Goal: Task Accomplishment & Management: Use online tool/utility

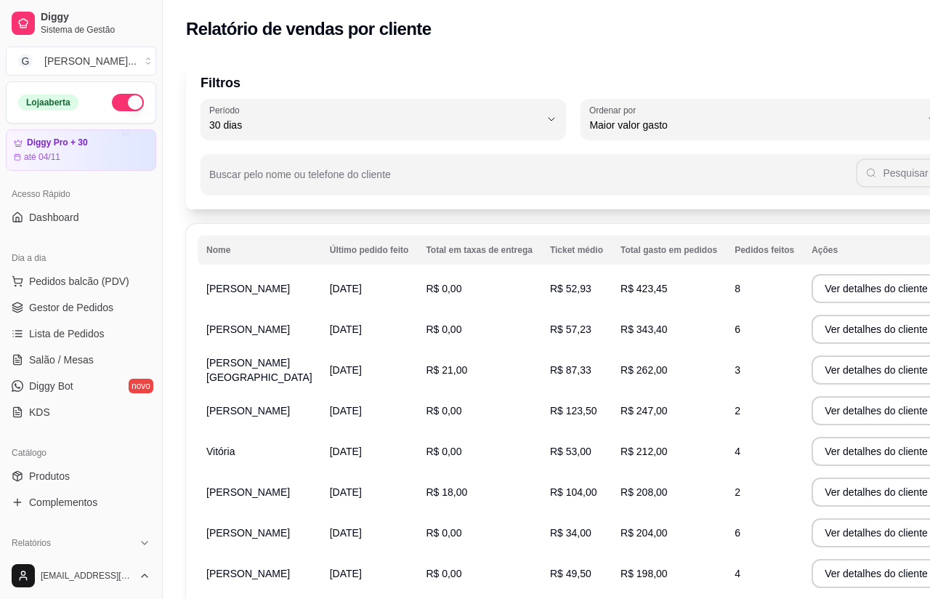
select select "30"
select select "HIGHEST_TOTAL_SPENT_WITH_ORDERS"
click at [109, 274] on span "Pedidos balcão (PDV)" at bounding box center [79, 281] width 100 height 15
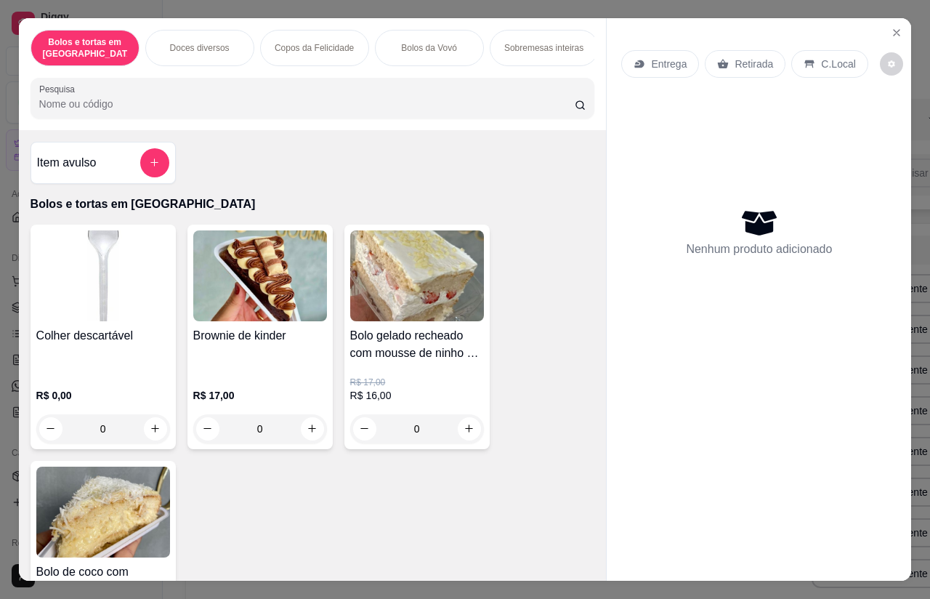
click at [901, 21] on button "Close" at bounding box center [896, 32] width 23 height 23
click at [903, 21] on button "Close" at bounding box center [896, 32] width 23 height 23
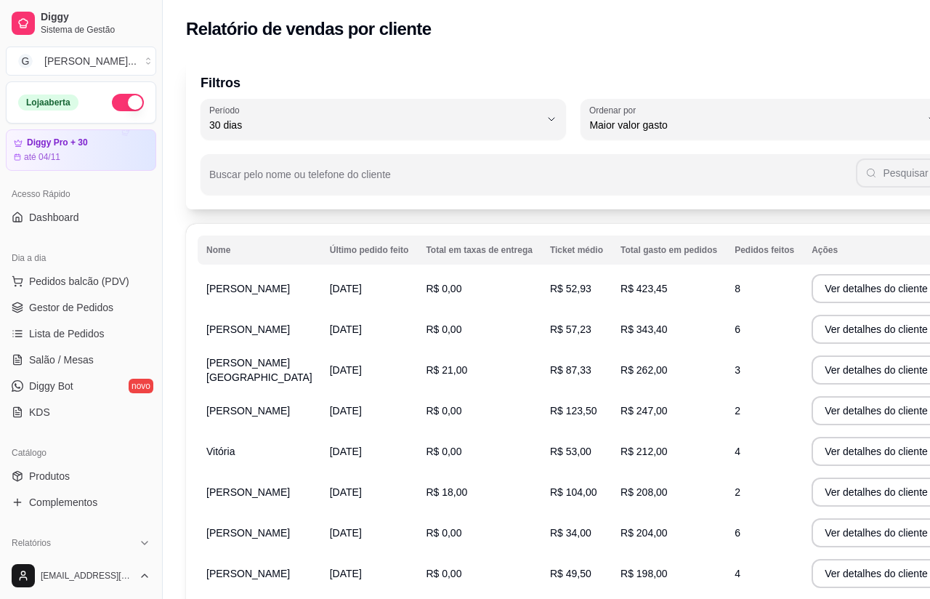
click at [110, 315] on link "Gestor de Pedidos" at bounding box center [81, 307] width 150 height 23
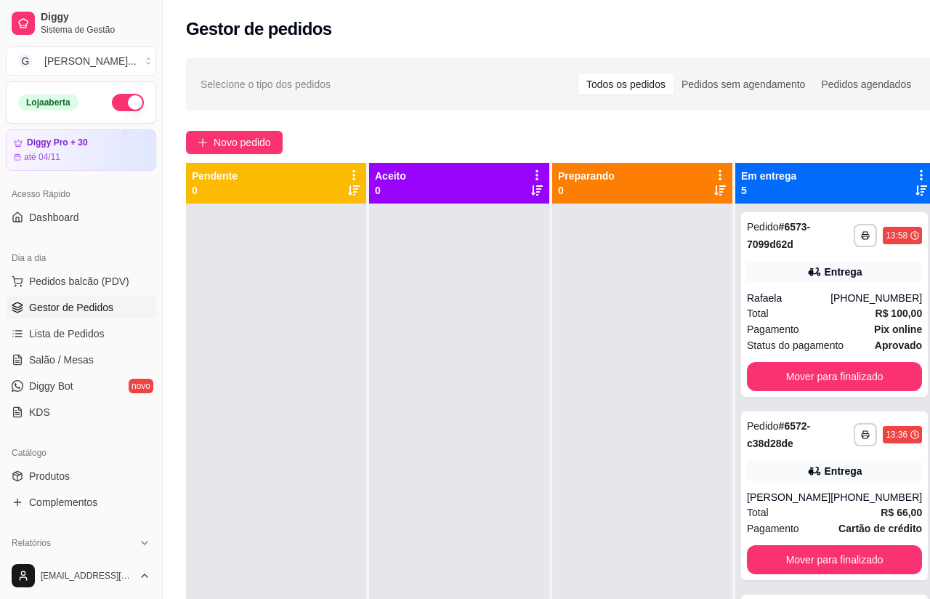
click at [264, 145] on span "Novo pedido" at bounding box center [242, 142] width 57 height 16
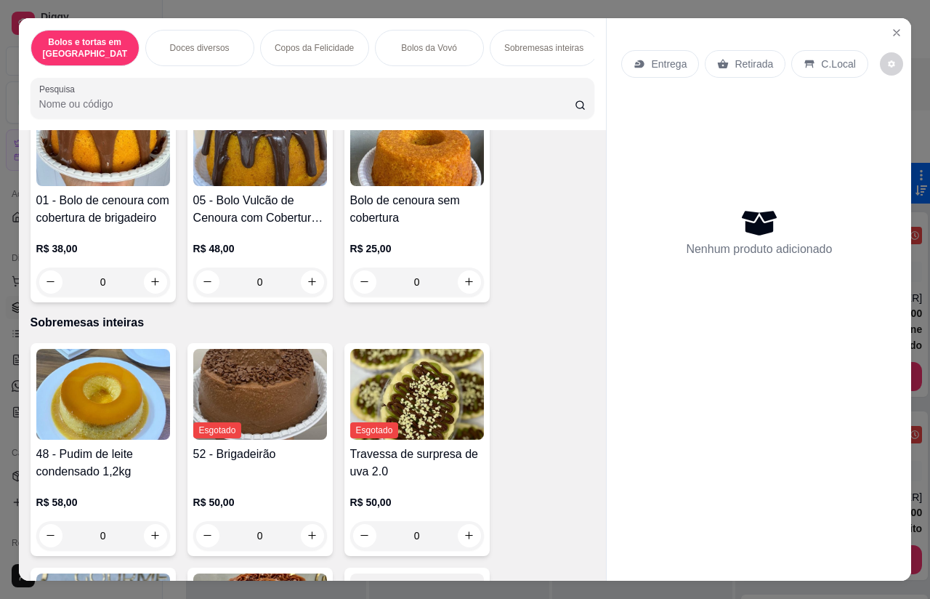
scroll to position [1208, 0]
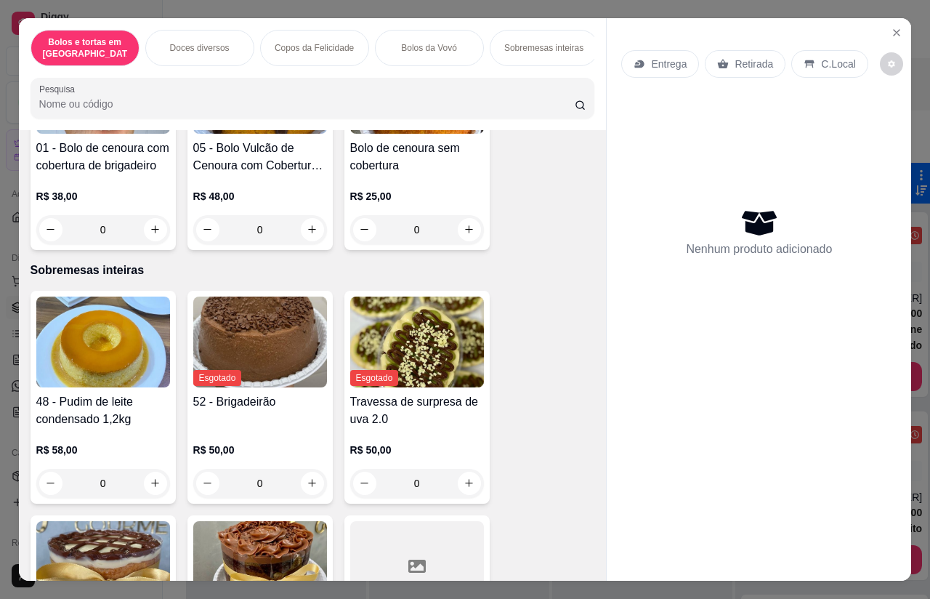
type input "1"
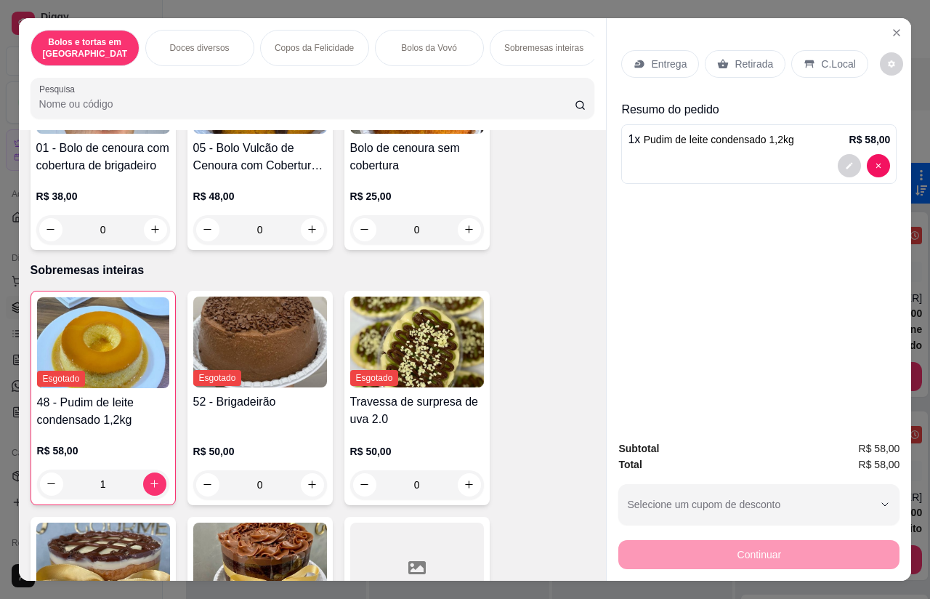
click at [752, 57] on p "Retirada" at bounding box center [754, 64] width 39 height 15
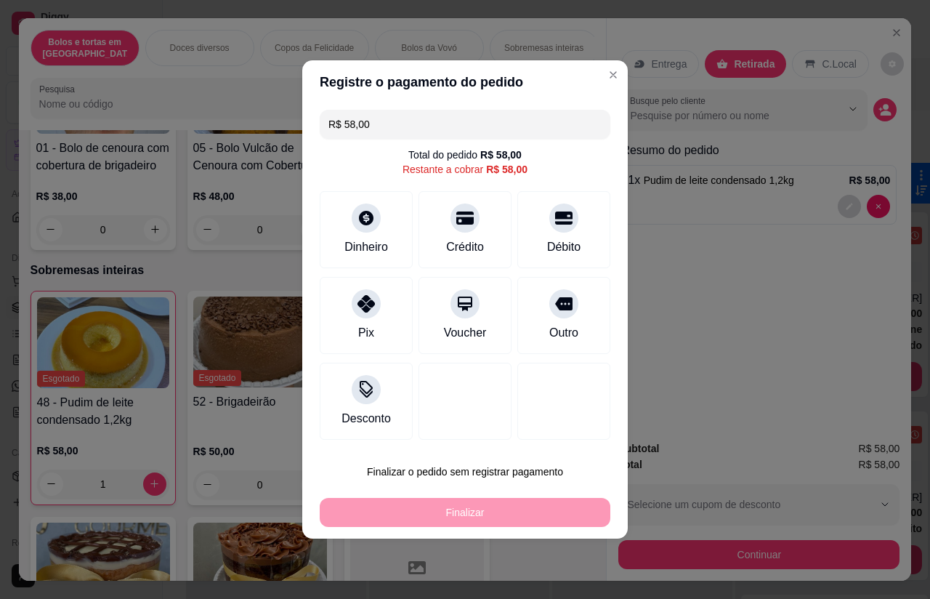
click at [576, 309] on div at bounding box center [563, 303] width 29 height 29
type input "R$ 0,00"
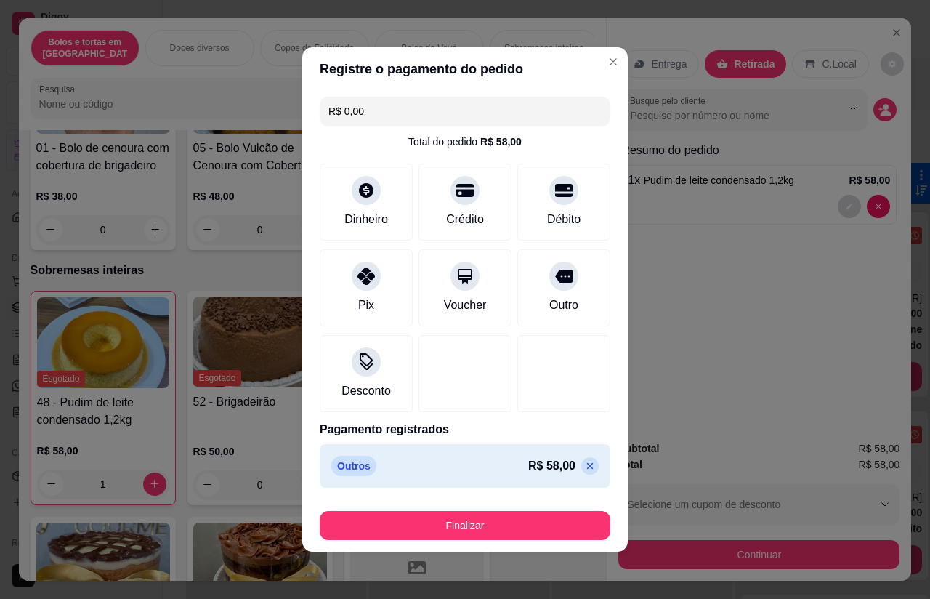
click at [525, 520] on div "Finalizar" at bounding box center [465, 525] width 291 height 29
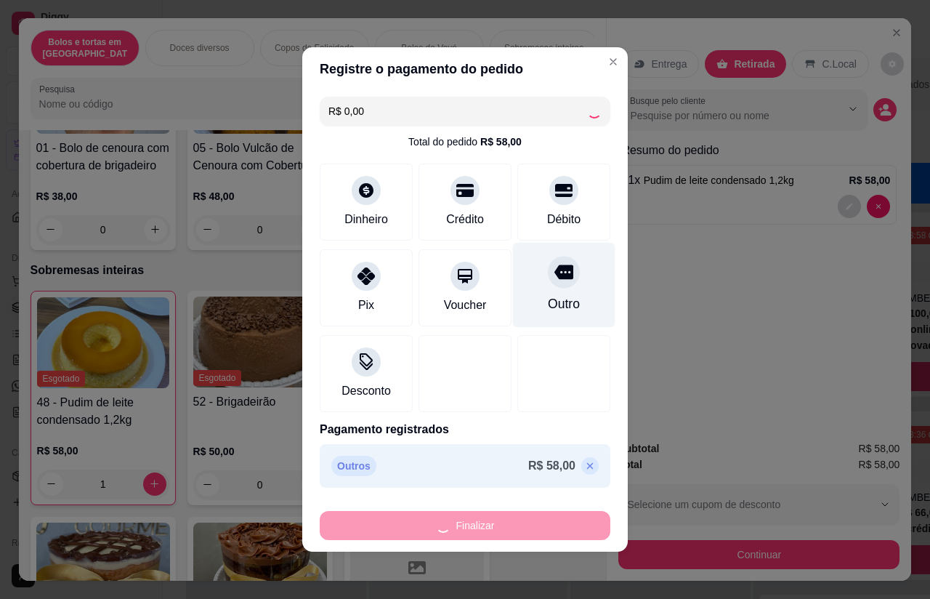
type input "0"
type input "-R$ 58,00"
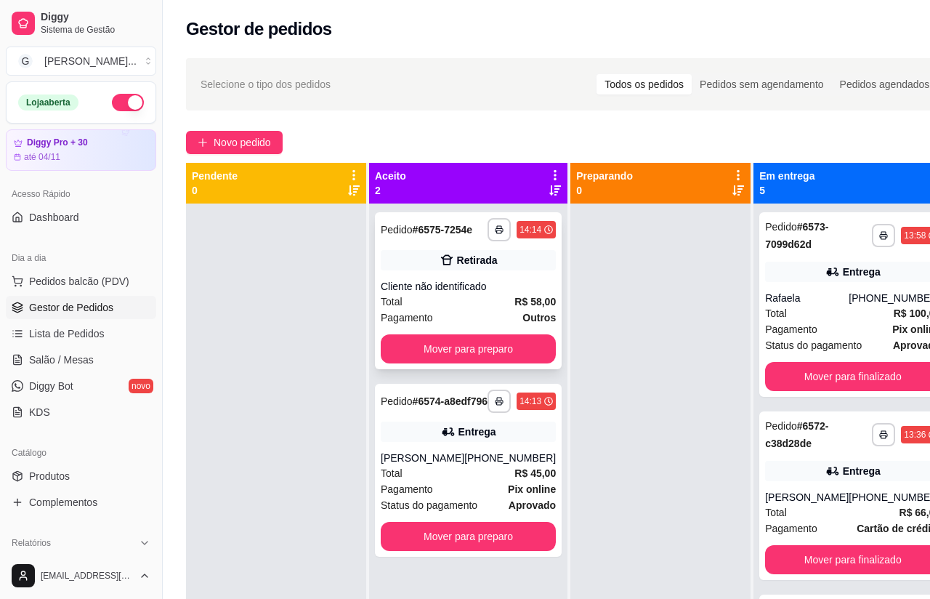
click at [507, 292] on div "Cliente não identificado" at bounding box center [468, 286] width 175 height 15
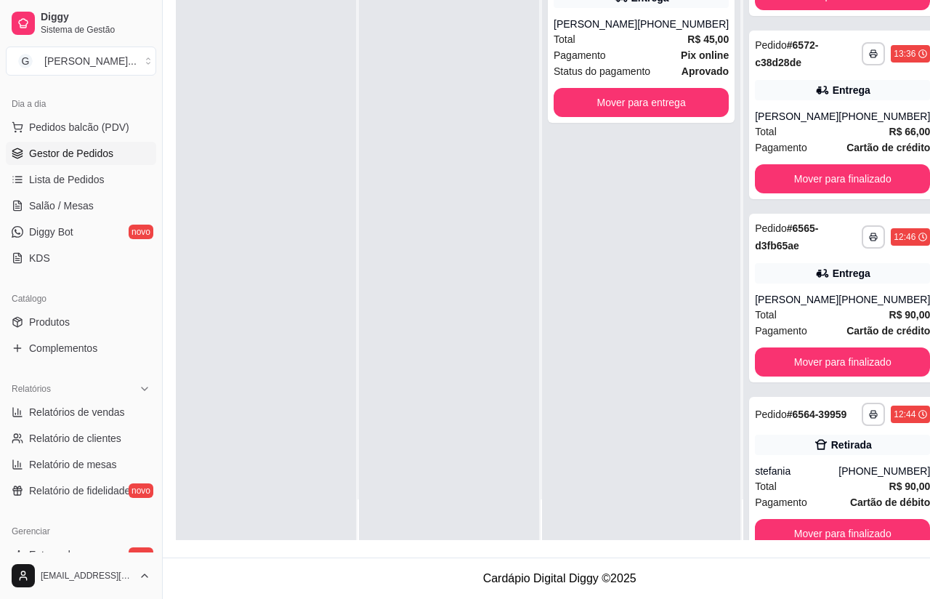
scroll to position [155, 0]
click at [121, 411] on span "Relatórios de vendas" at bounding box center [77, 411] width 96 height 15
select select "ALL"
select select "0"
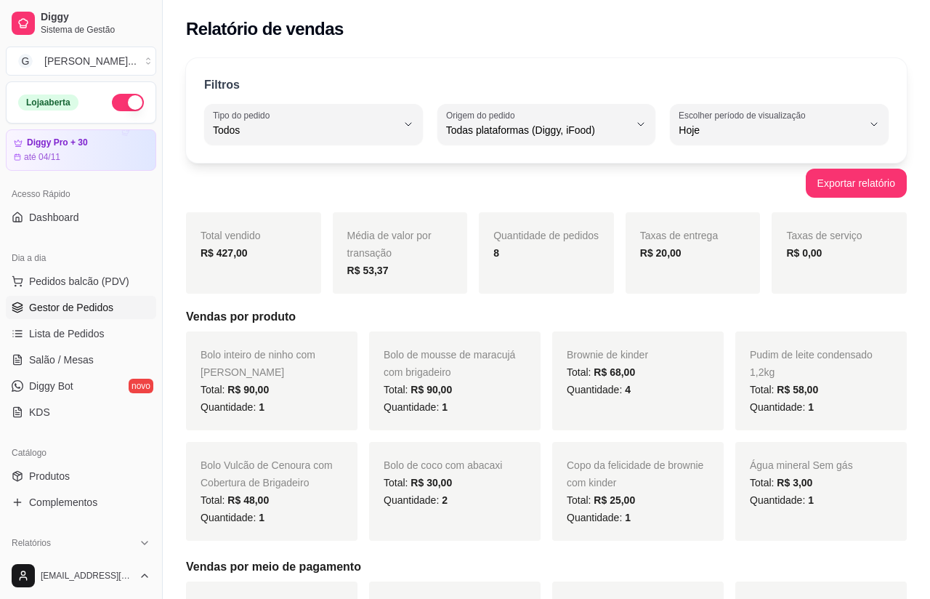
click at [121, 313] on link "Gestor de Pedidos" at bounding box center [81, 307] width 150 height 23
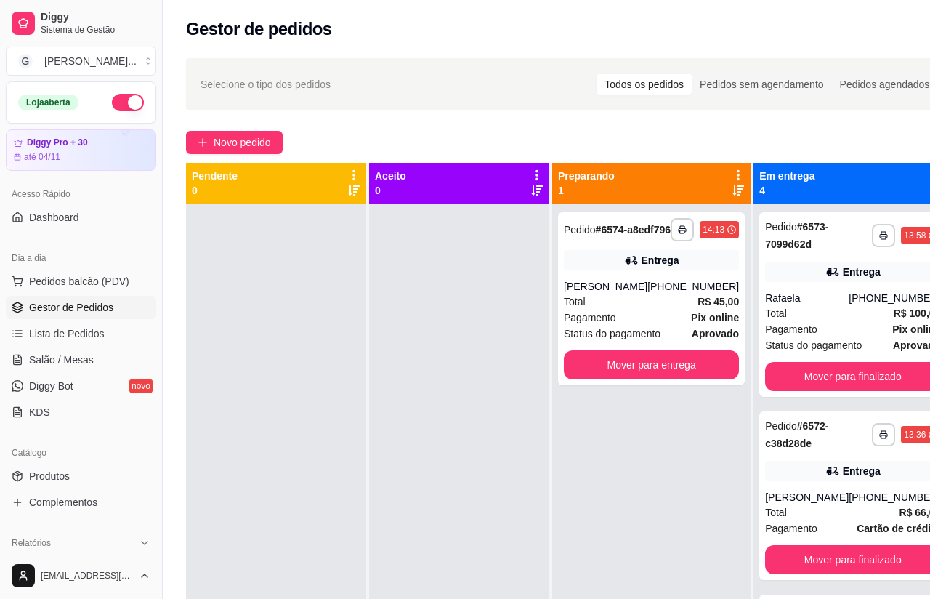
click at [365, 3] on div "Gestor de pedidos" at bounding box center [570, 24] width 814 height 49
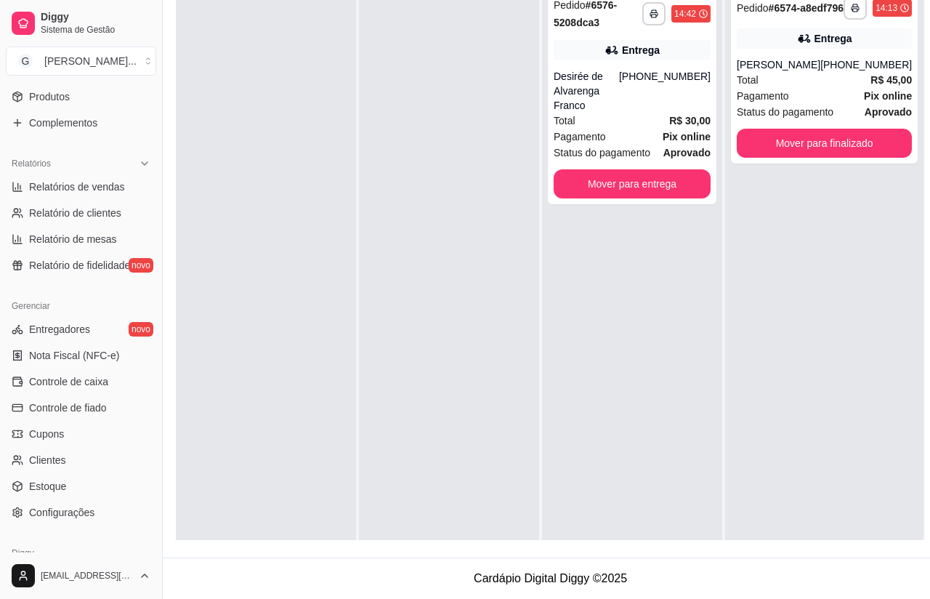
scroll to position [380, 0]
click at [119, 193] on link "Relatórios de vendas" at bounding box center [81, 185] width 150 height 23
select select "ALL"
select select "0"
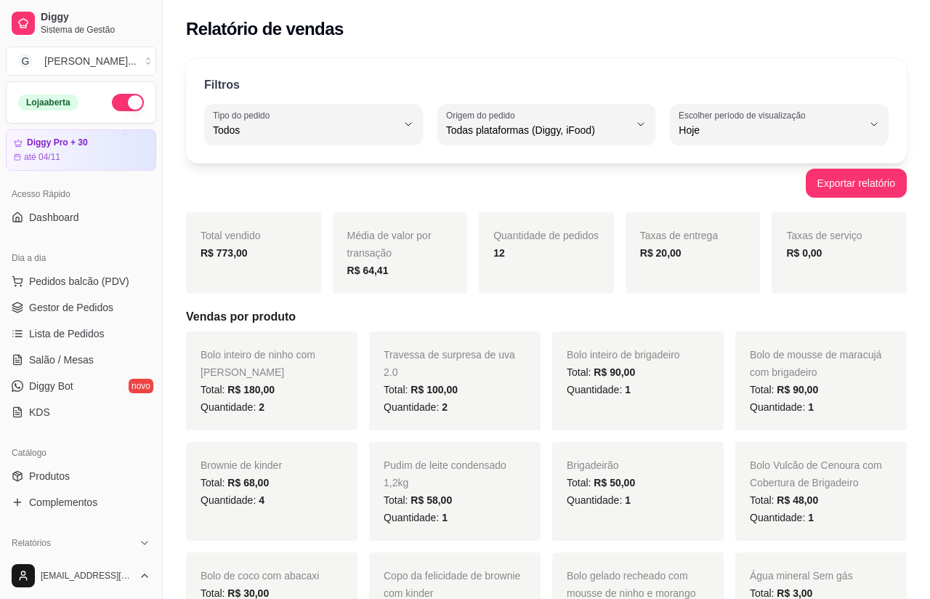
click at [113, 305] on span "Gestor de Pedidos" at bounding box center [71, 307] width 84 height 15
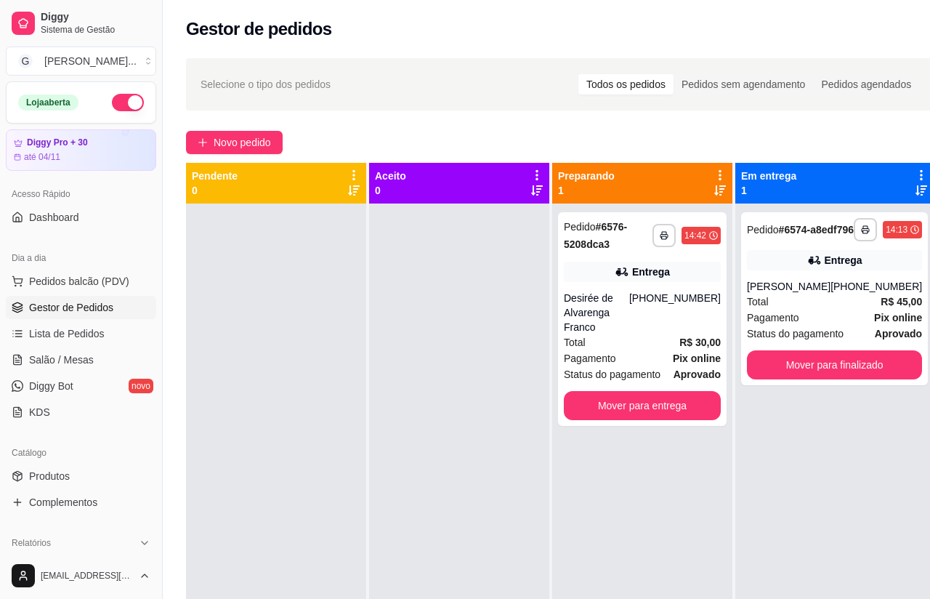
click at [257, 140] on span "Novo pedido" at bounding box center [242, 142] width 57 height 16
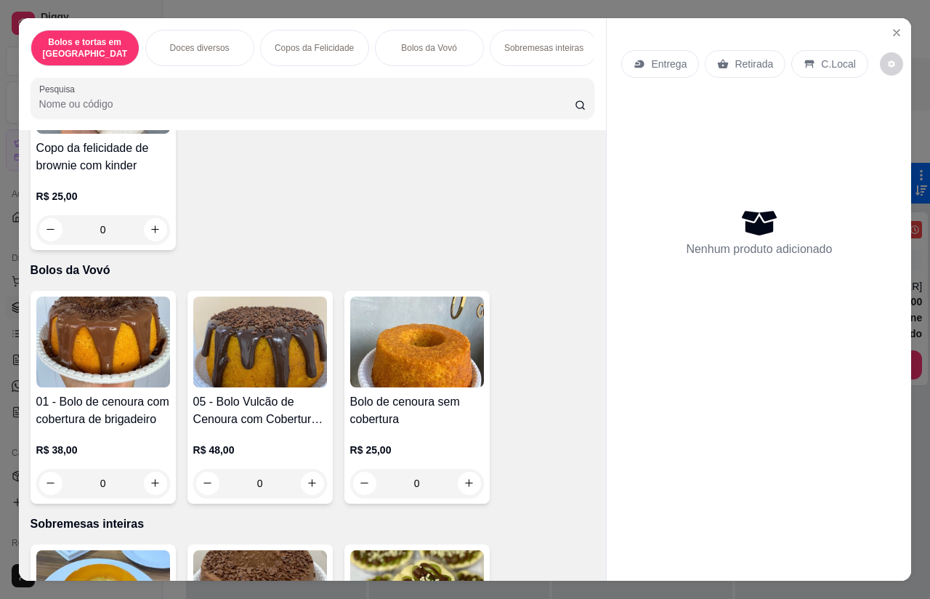
scroll to position [1021, 0]
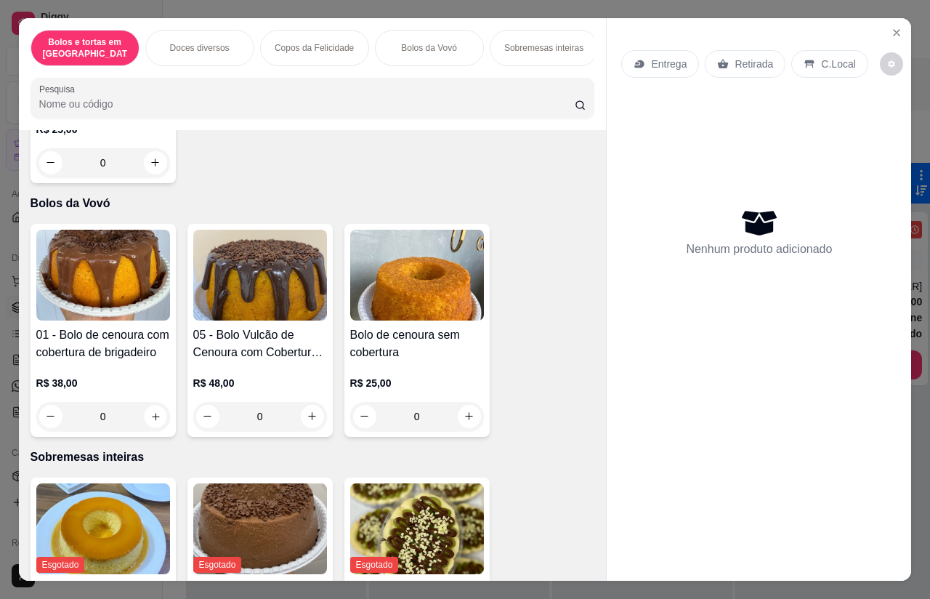
type input "1"
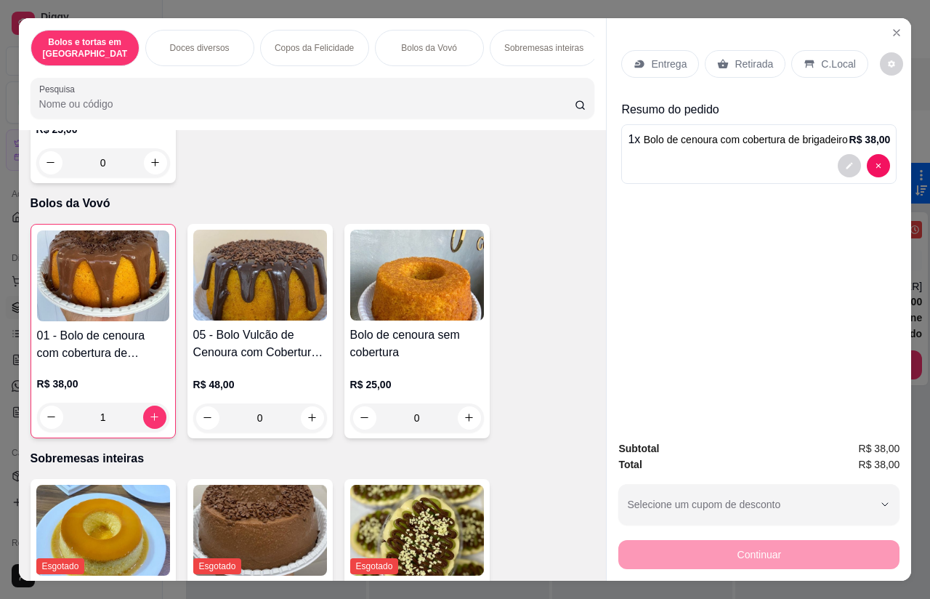
click at [758, 57] on p "Retirada" at bounding box center [754, 64] width 39 height 15
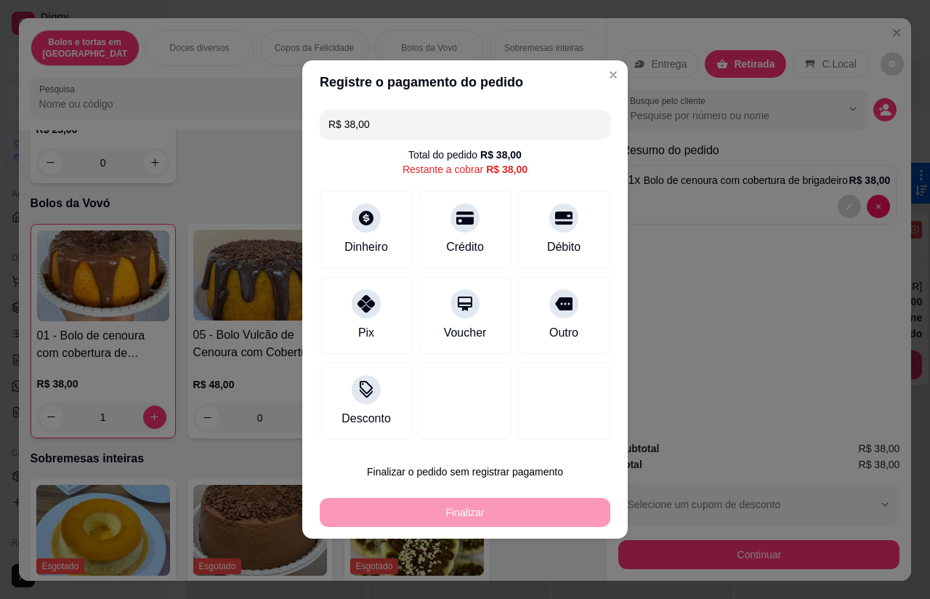
click at [578, 307] on div at bounding box center [563, 303] width 29 height 29
type input "R$ 0,00"
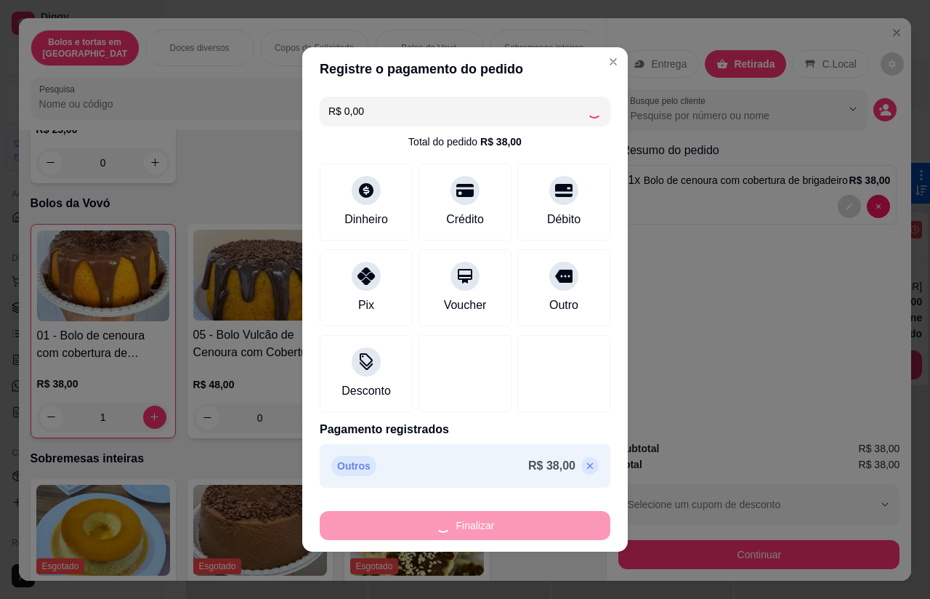
type input "0"
type input "-R$ 38,00"
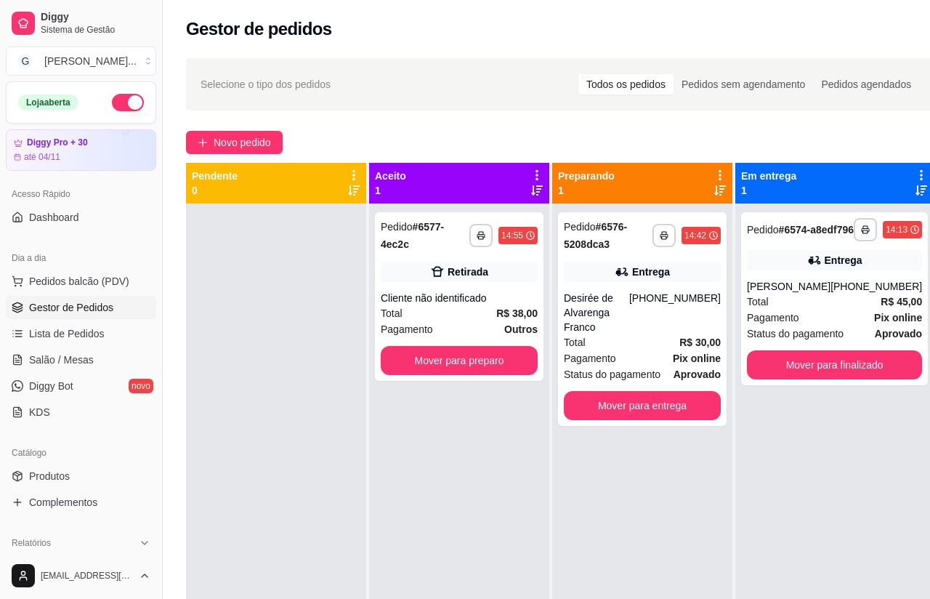
click at [477, 305] on div "Total R$ 38,00" at bounding box center [459, 313] width 157 height 16
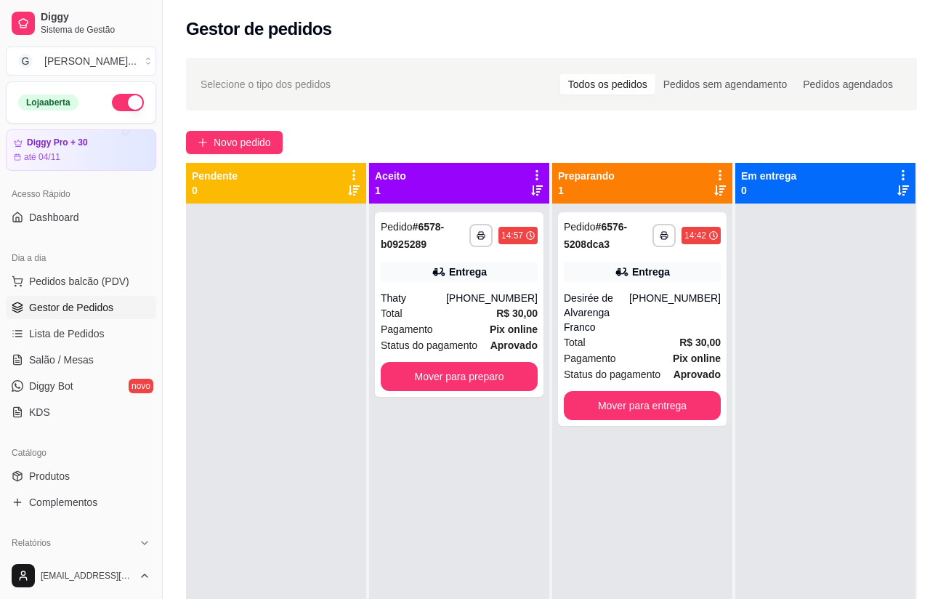
click at [474, 302] on div "[PHONE_NUMBER]" at bounding box center [492, 298] width 92 height 15
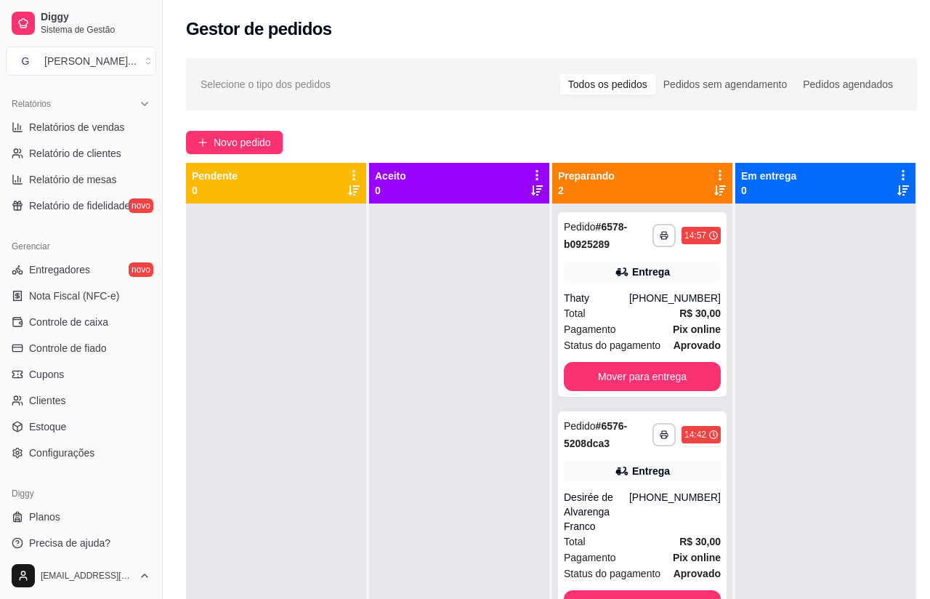
scroll to position [432, 0]
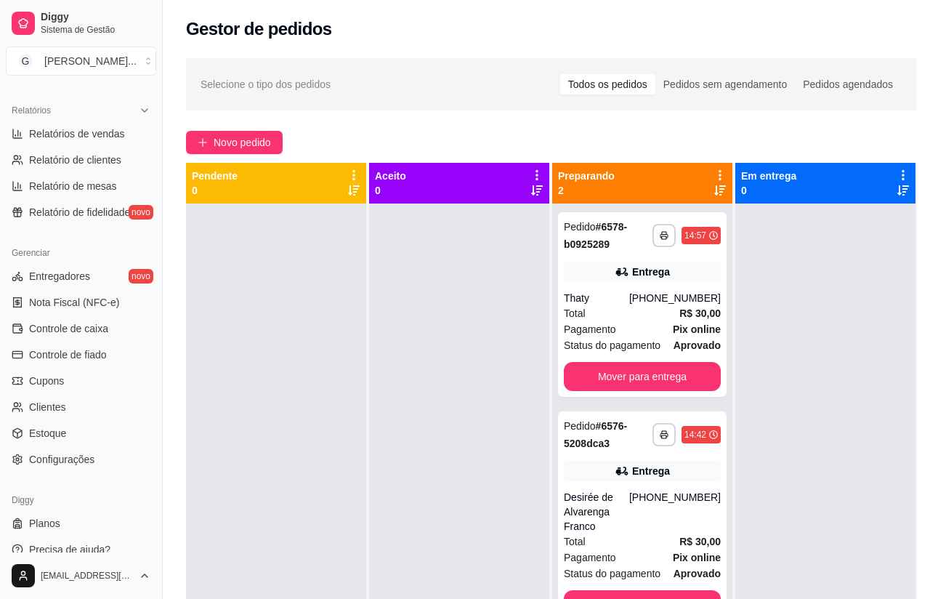
click at [32, 134] on span "Relatórios de vendas" at bounding box center [77, 133] width 96 height 15
select select "ALL"
select select "0"
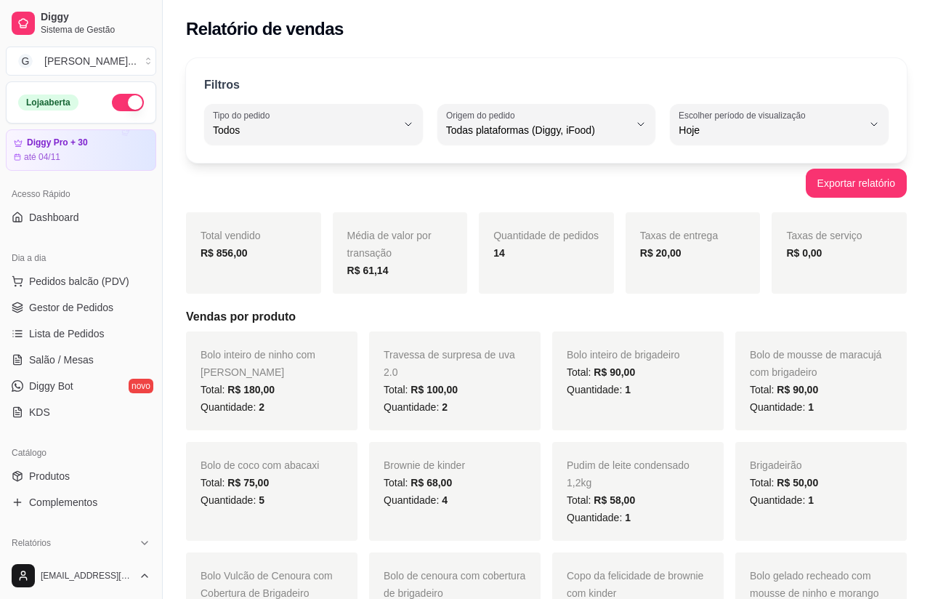
click at [27, 299] on link "Gestor de Pedidos" at bounding box center [81, 307] width 150 height 23
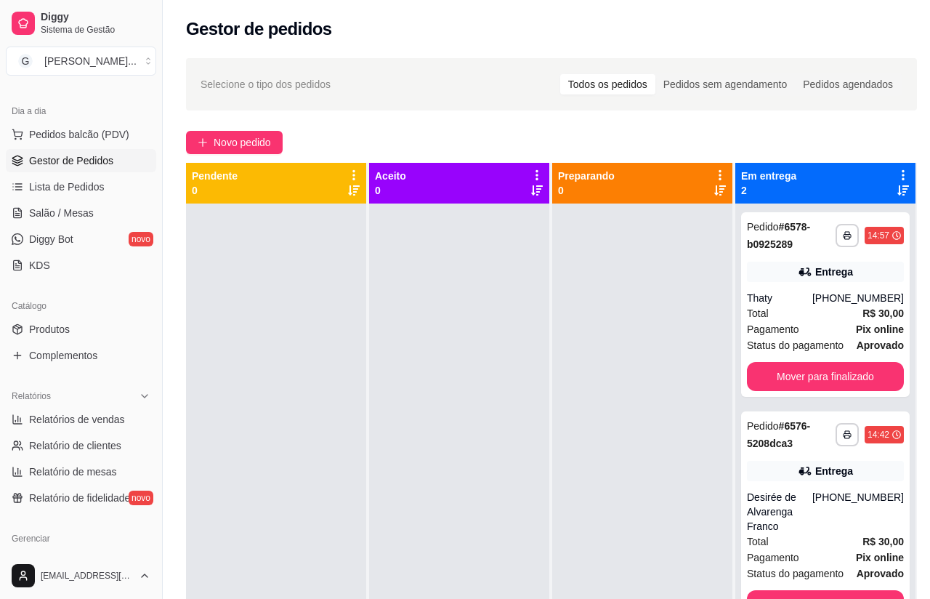
scroll to position [163, 0]
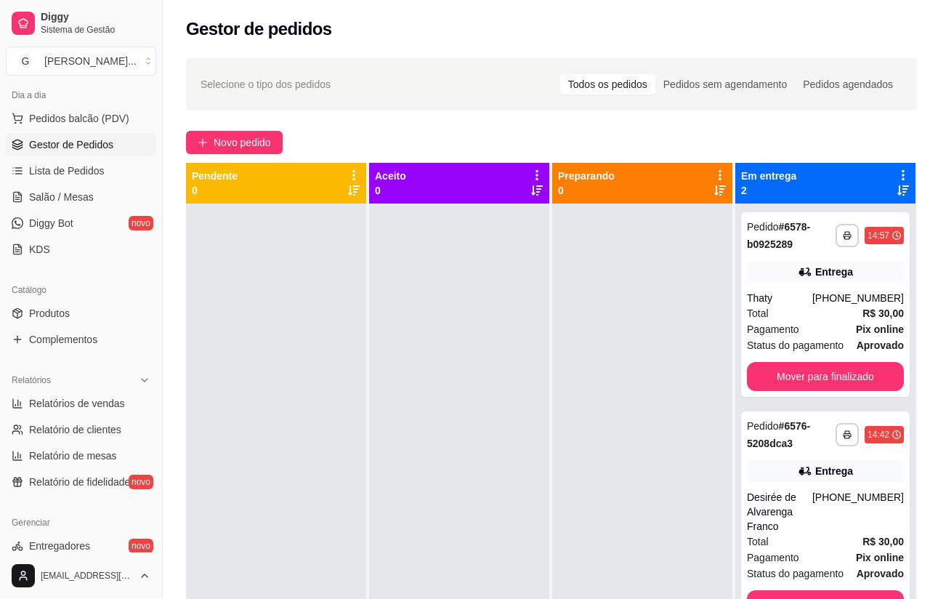
click at [36, 396] on span "Relatórios de vendas" at bounding box center [77, 403] width 96 height 15
select select "ALL"
select select "0"
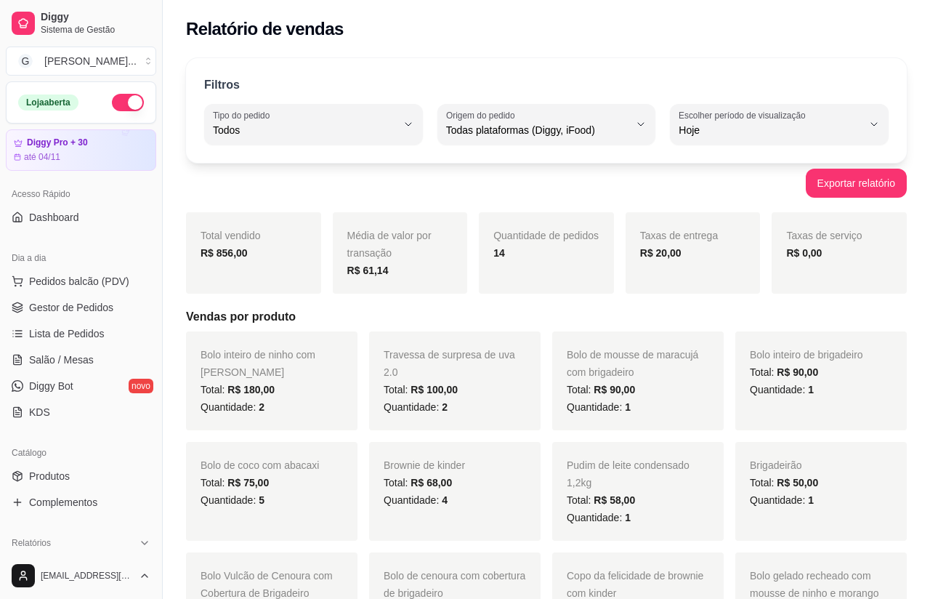
click at [24, 305] on link "Gestor de Pedidos" at bounding box center [81, 307] width 150 height 23
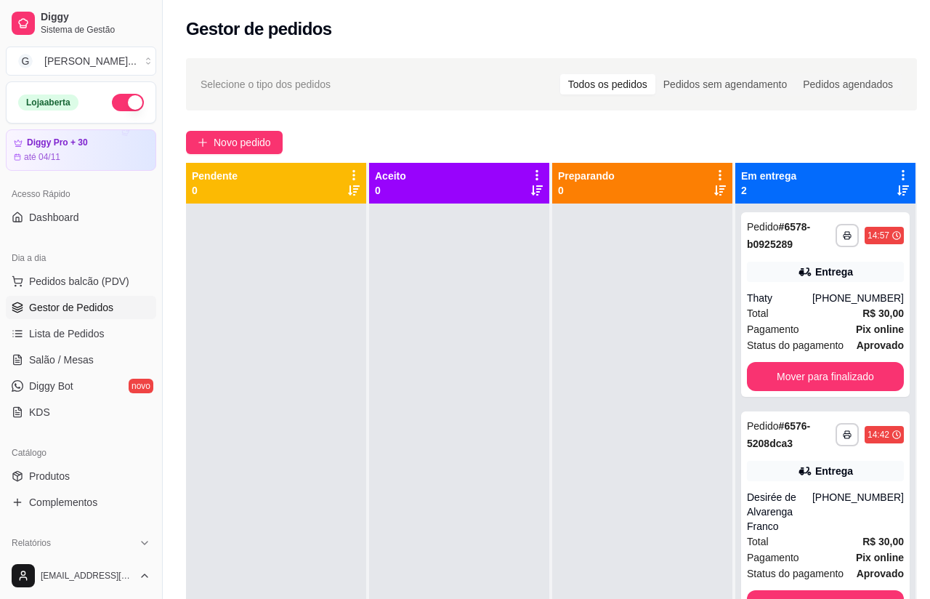
click at [256, 147] on span "Novo pedido" at bounding box center [242, 142] width 57 height 16
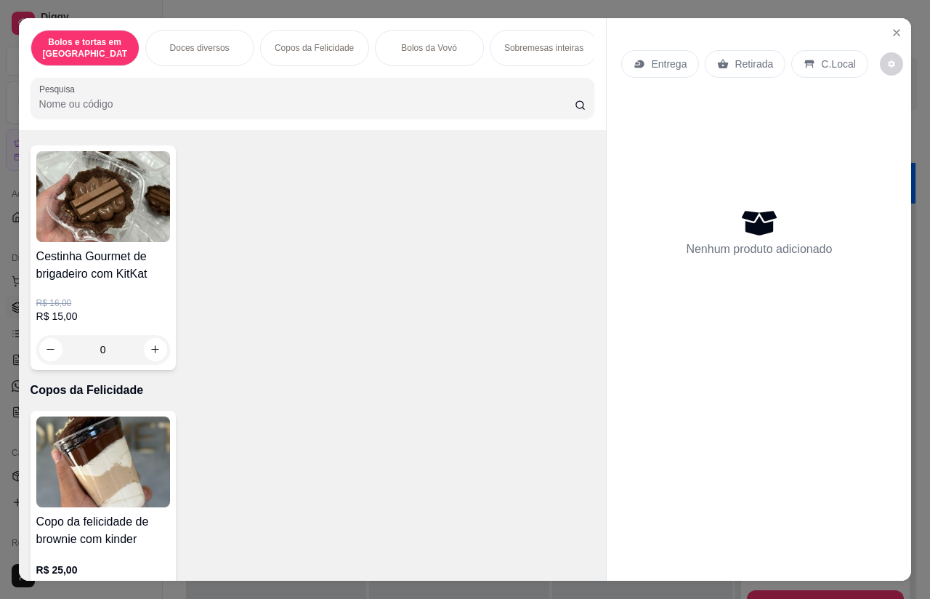
scroll to position [595, 0]
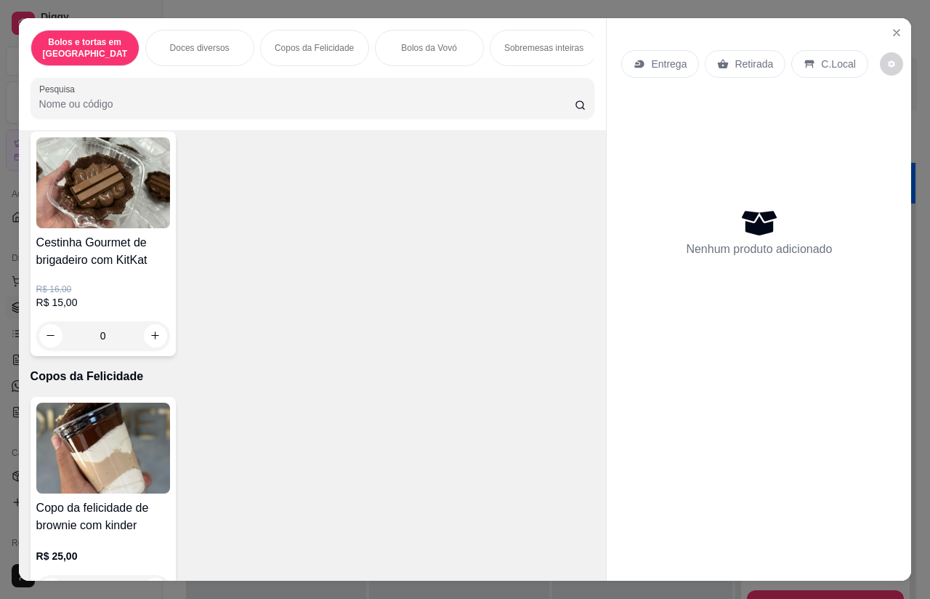
click at [440, 42] on p "Bolos da Vovó" at bounding box center [429, 48] width 56 height 12
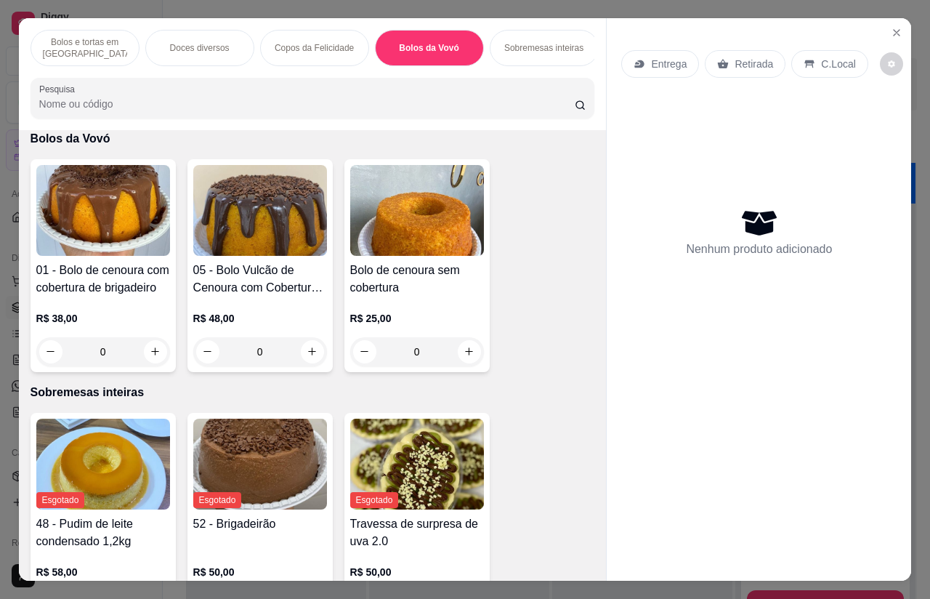
scroll to position [57, 0]
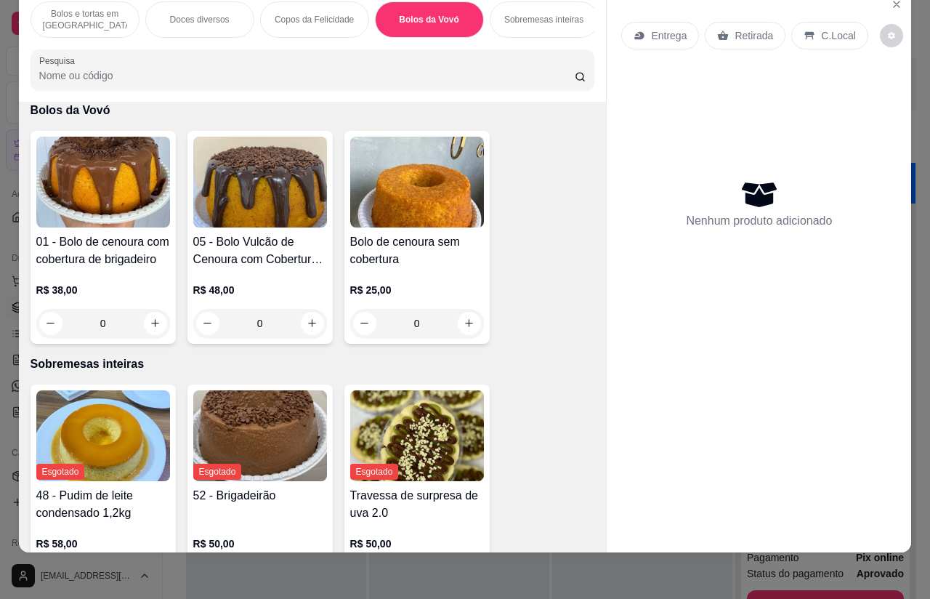
type input "1"
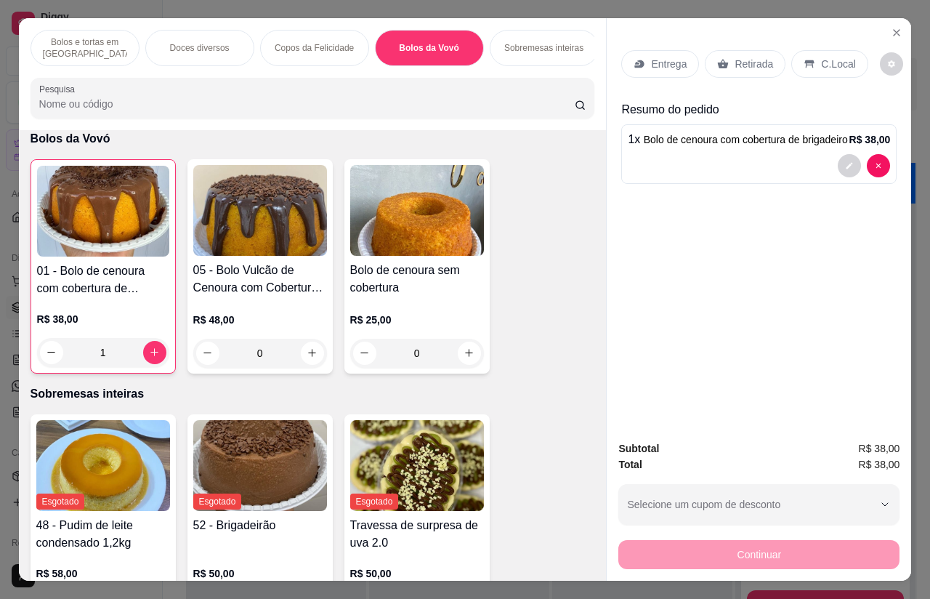
scroll to position [0, 0]
click at [662, 57] on p "Entrega" at bounding box center [669, 64] width 36 height 15
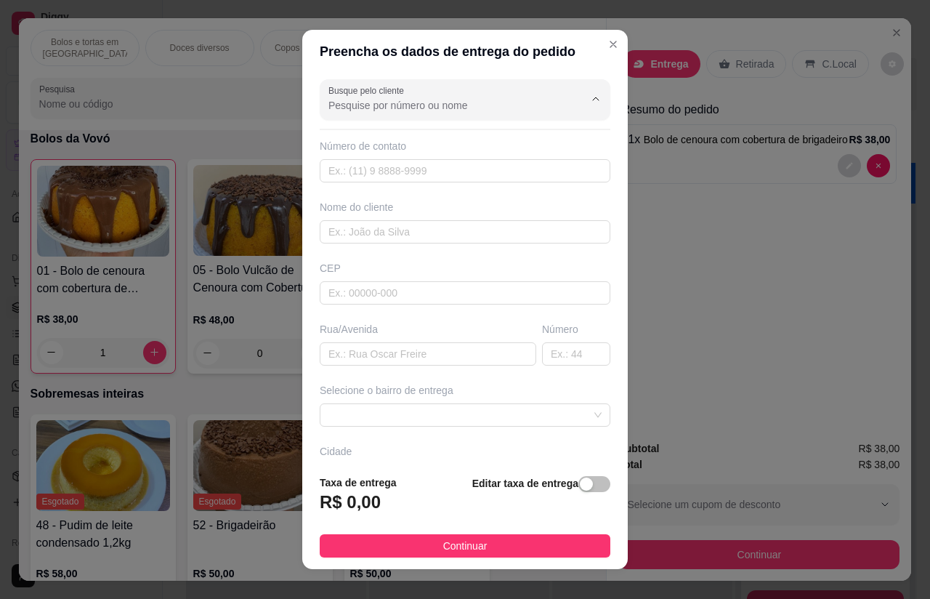
scroll to position [25, 0]
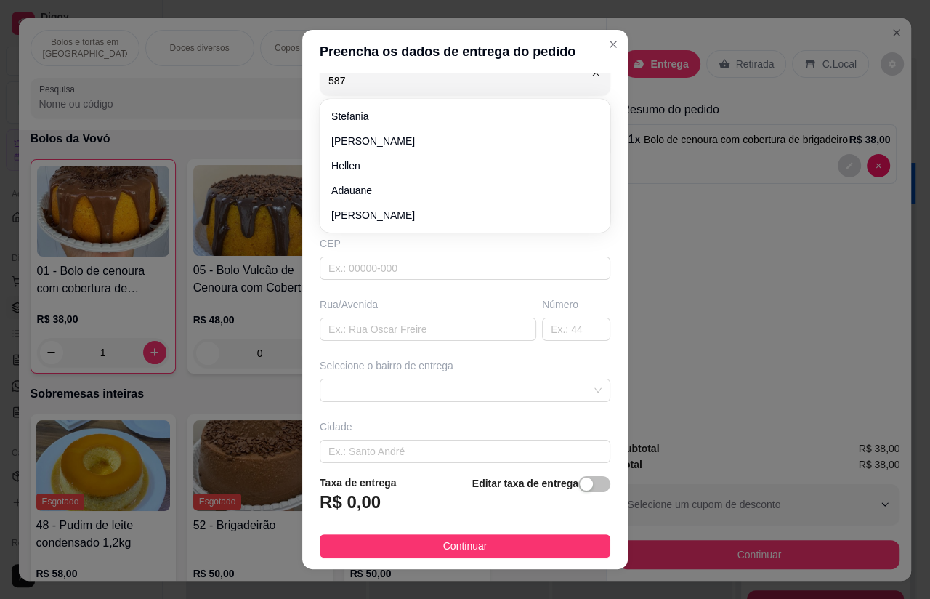
type input "5874"
type input "11943235874"
type input "lurdes"
type input "07500000"
type input "rua [GEOGRAPHIC_DATA]"
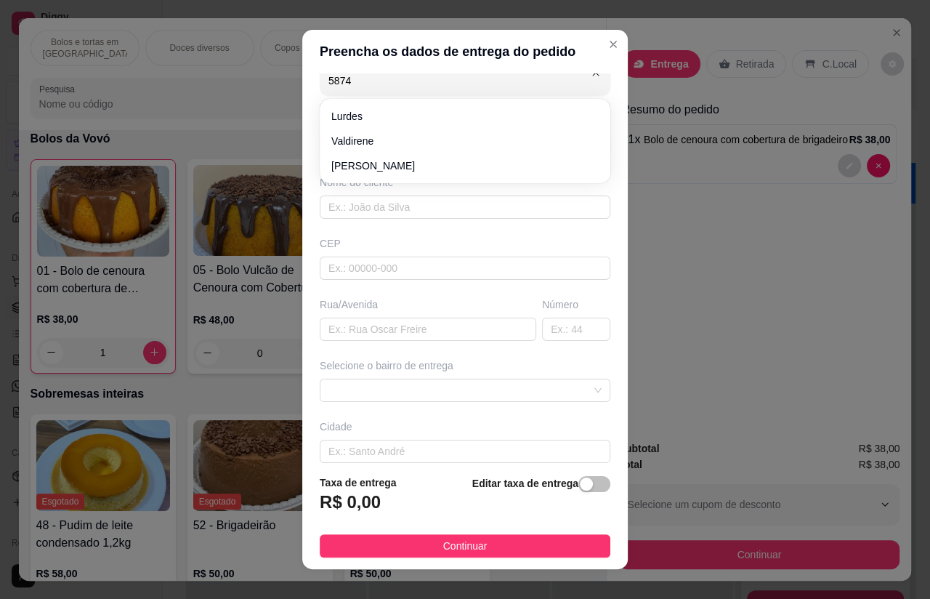
type input "200"
type input "Santa Isabel"
type input "casa"
type input "lurdes"
click at [368, 121] on div "Número de contato" at bounding box center [465, 121] width 291 height 15
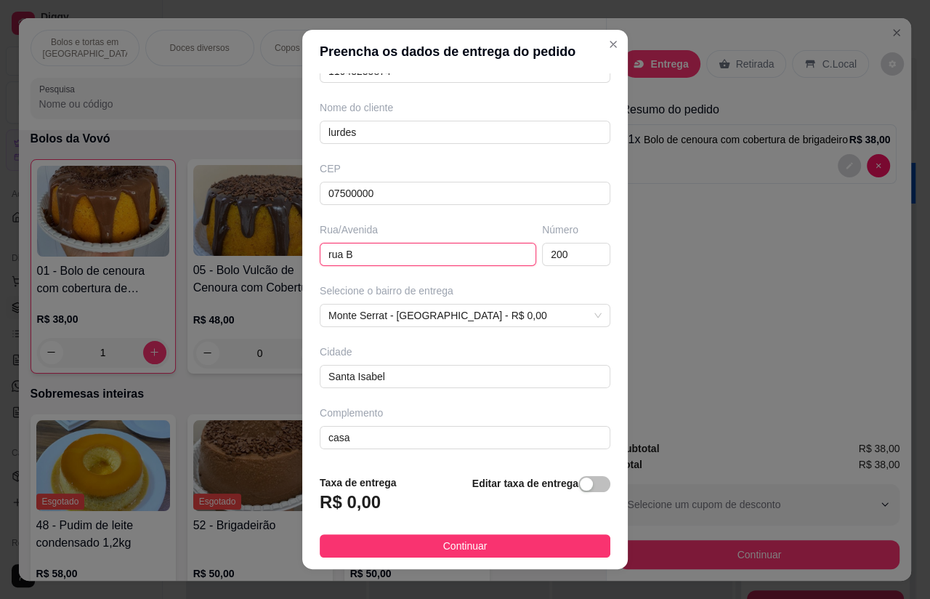
scroll to position [84, 0]
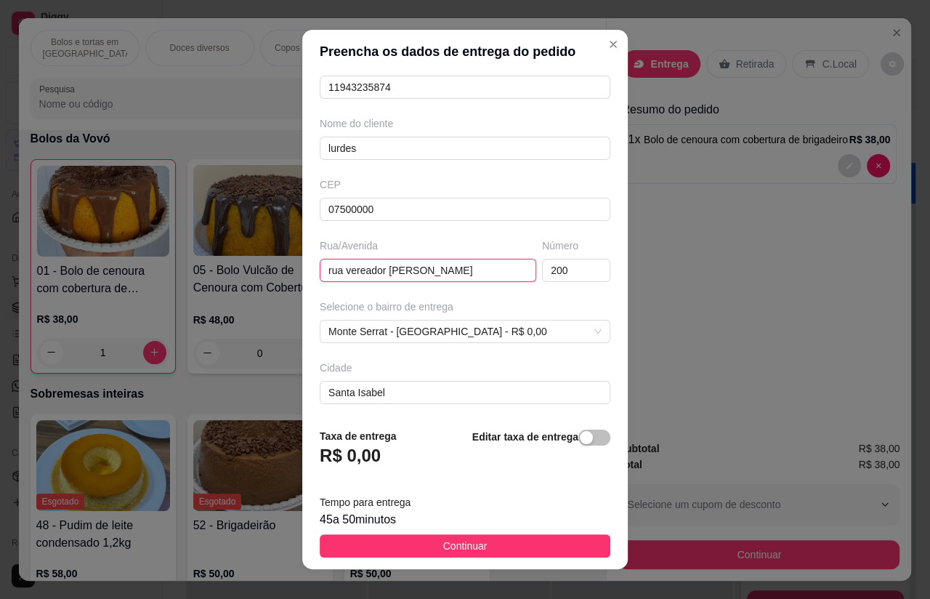
type input "rua vereador [PERSON_NAME]"
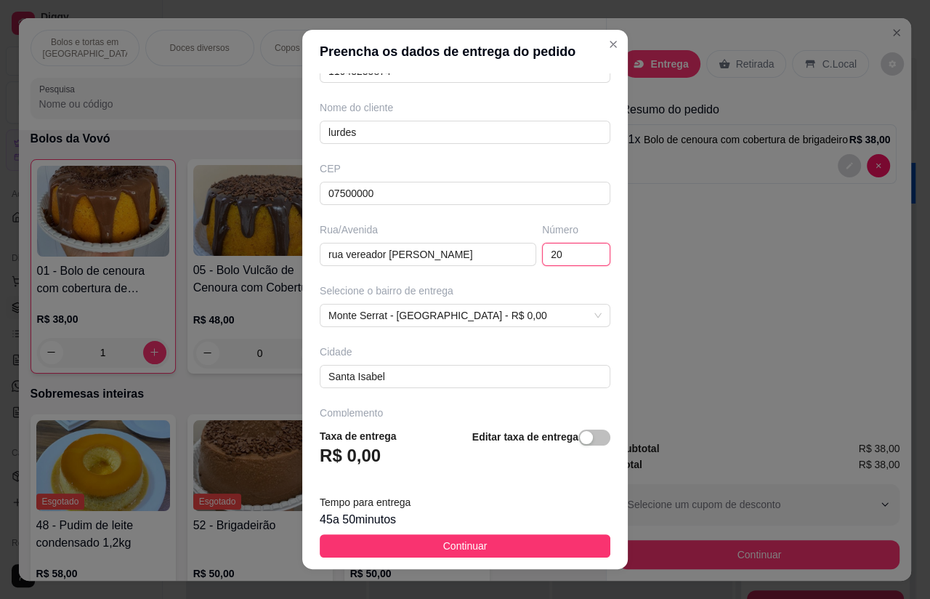
type input "2"
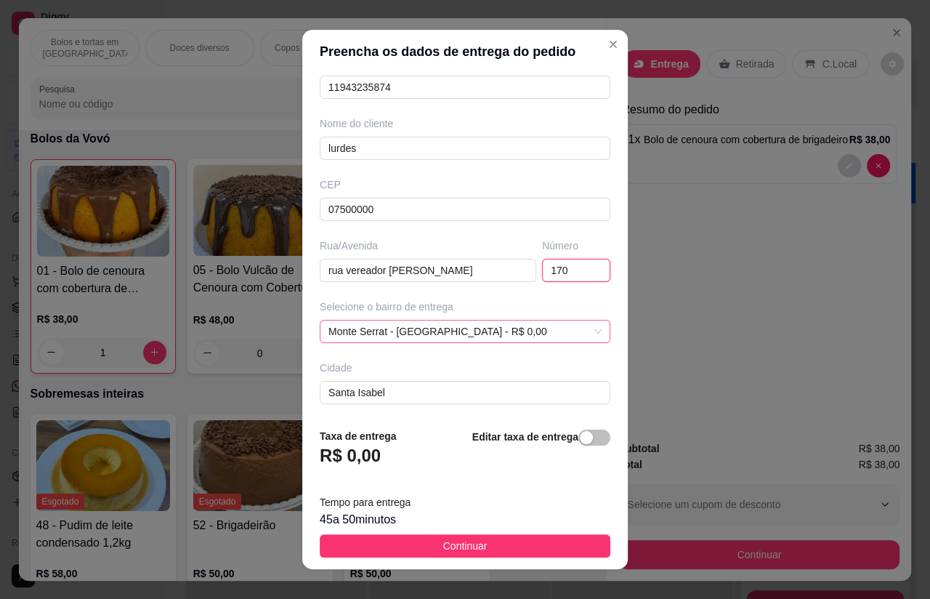
click at [430, 332] on span "Monte Serrat - [GEOGRAPHIC_DATA] - R$ 0,00" at bounding box center [465, 332] width 273 height 22
type input "170"
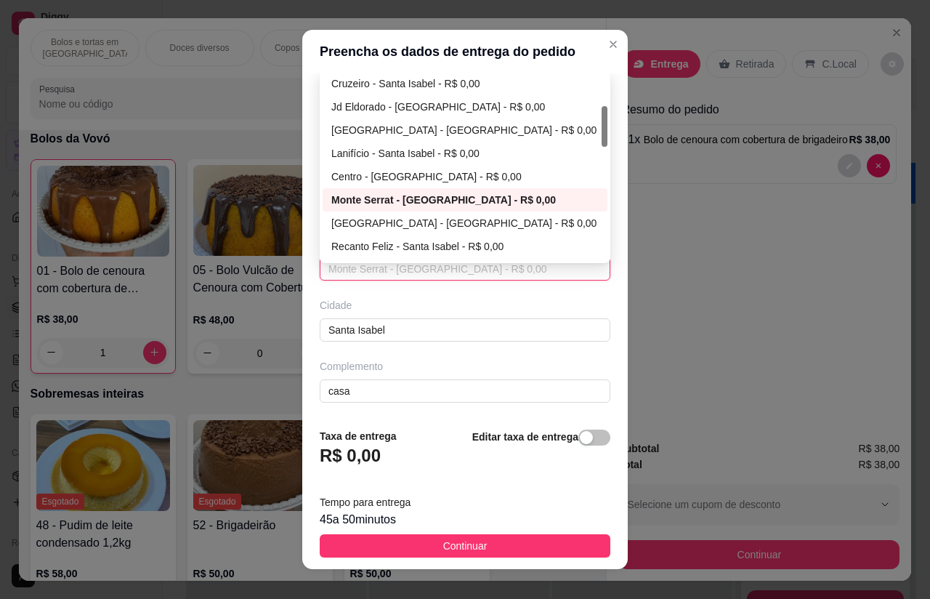
scroll to position [148, 0]
click at [429, 127] on div "[GEOGRAPHIC_DATA] - [GEOGRAPHIC_DATA] - R$ 0,00" at bounding box center [464, 129] width 267 height 16
type input "Santa Isabel"
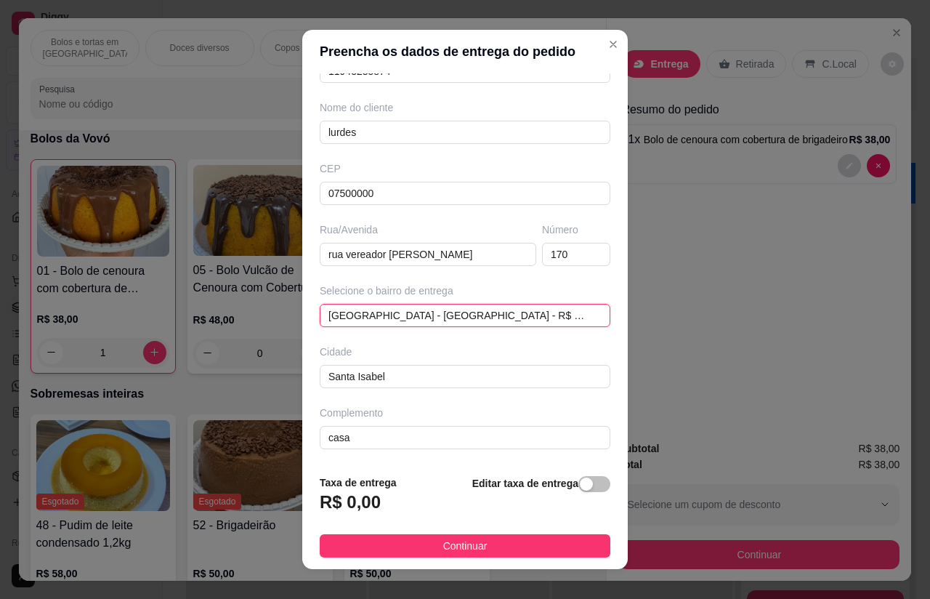
scroll to position [84, 0]
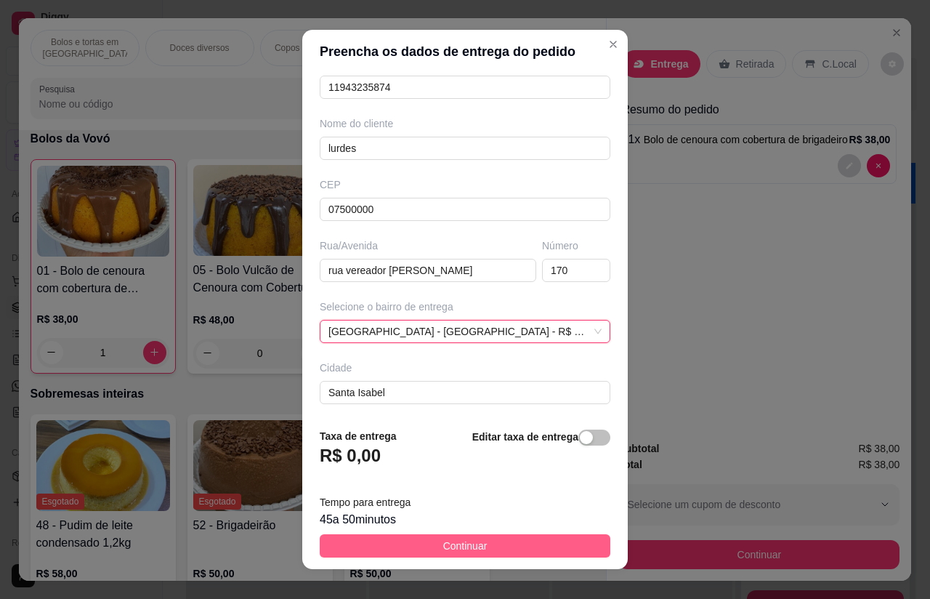
click at [464, 556] on button "Continuar" at bounding box center [465, 545] width 291 height 23
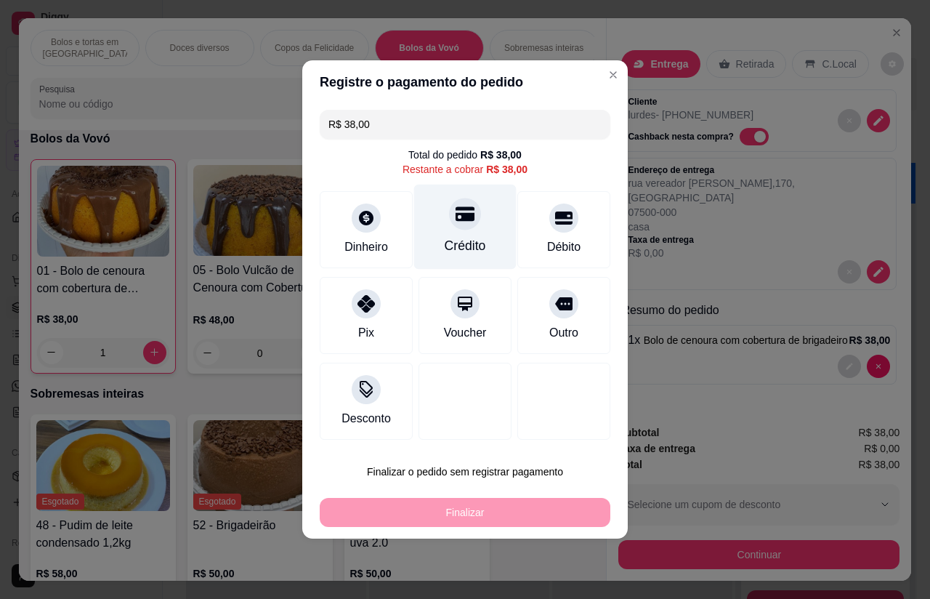
click at [453, 209] on div at bounding box center [465, 214] width 32 height 32
type input "R$ 0,00"
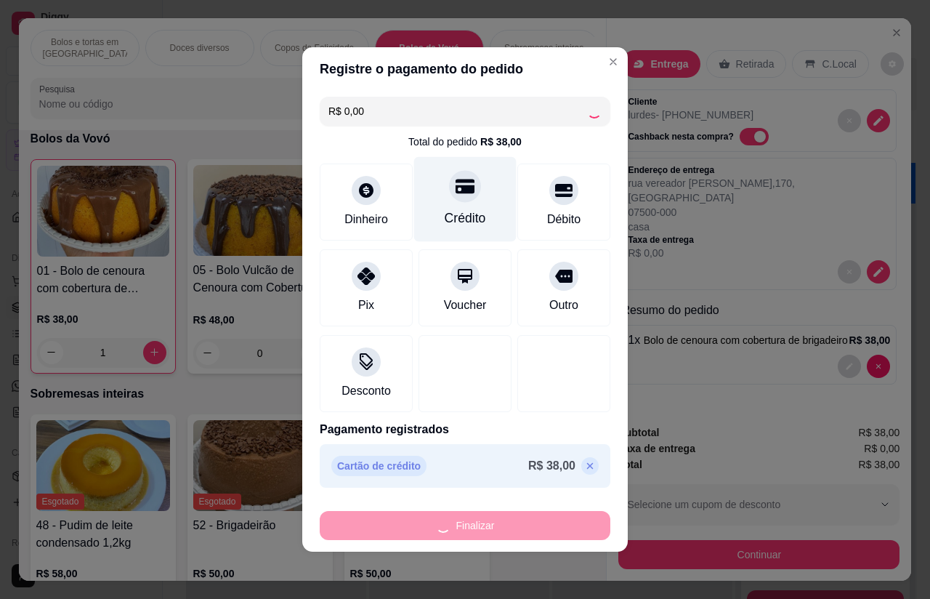
type input "0"
type input "-R$ 38,00"
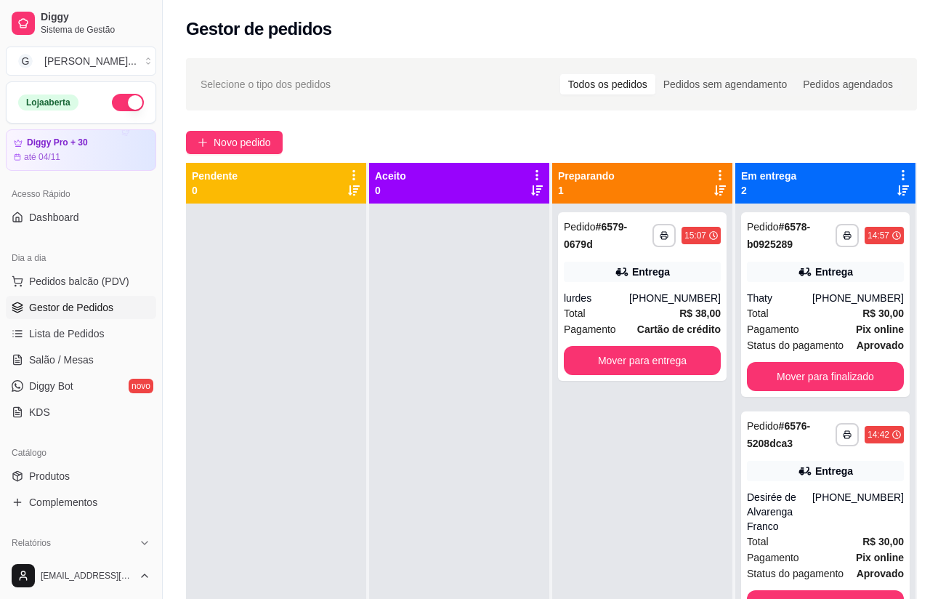
scroll to position [0, 10]
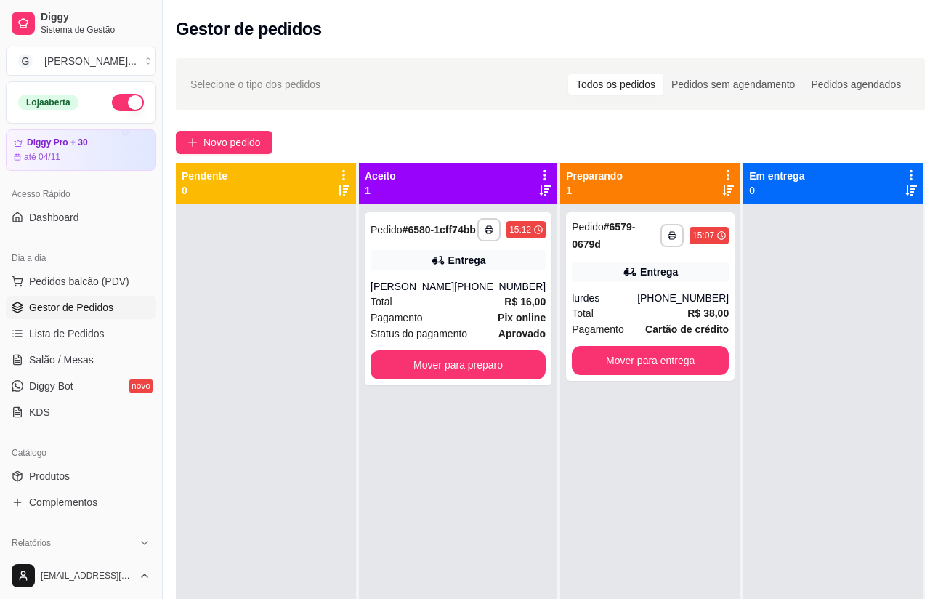
click at [440, 357] on div "**********" at bounding box center [458, 298] width 187 height 173
click at [472, 379] on button "Mover para preparo" at bounding box center [458, 364] width 175 height 29
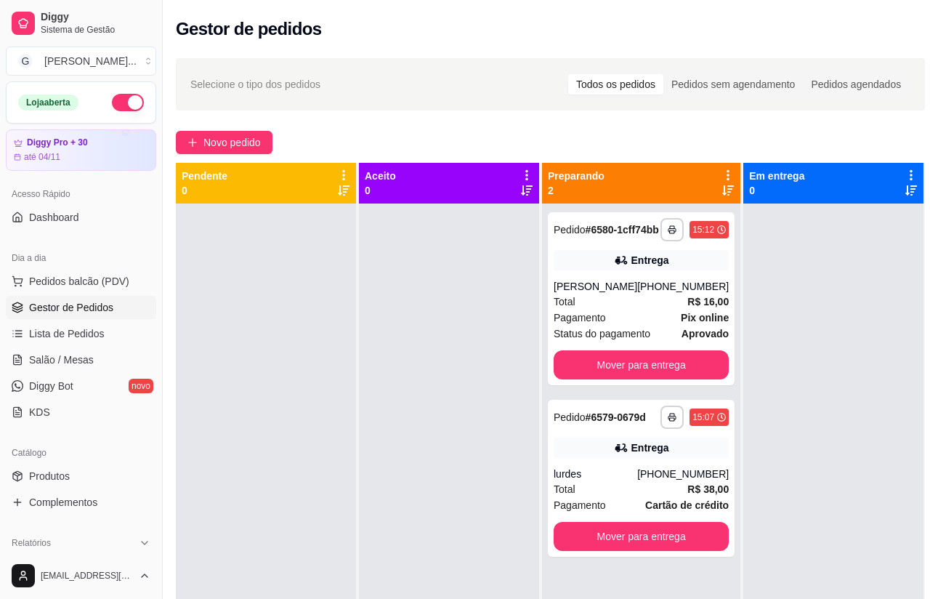
click at [250, 136] on span "Novo pedido" at bounding box center [232, 142] width 57 height 16
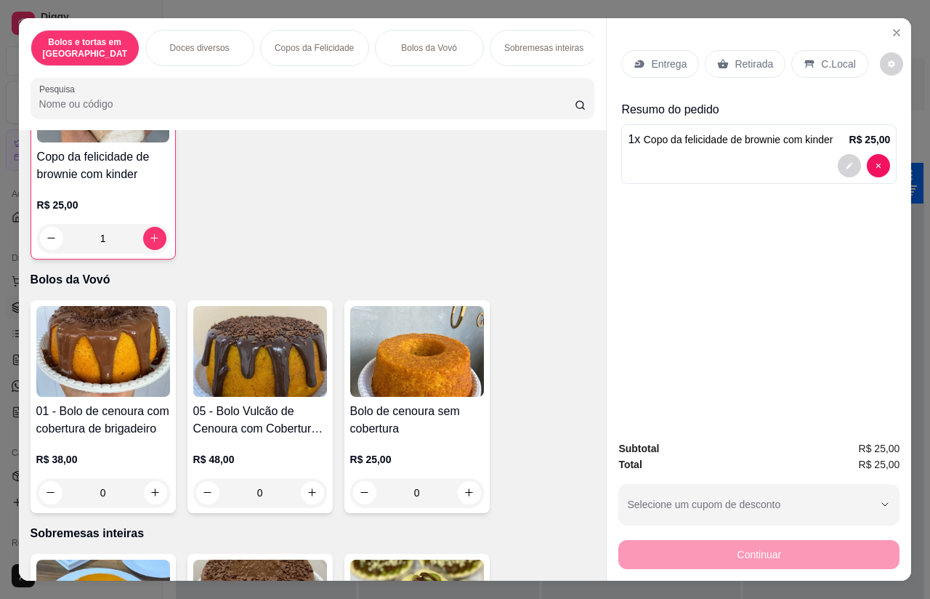
scroll to position [955, 0]
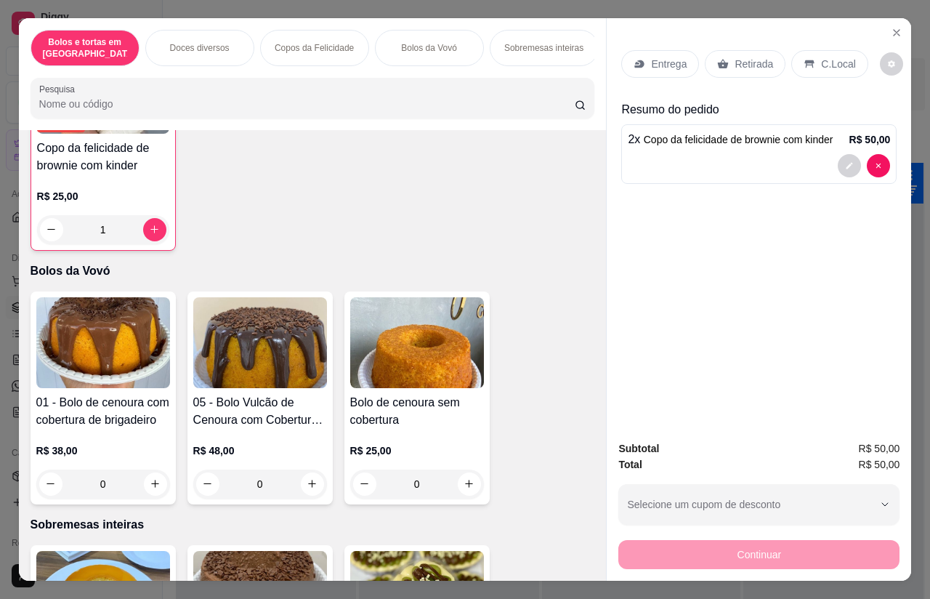
type input "2"
click at [155, 218] on button "increase-product-quantity" at bounding box center [154, 229] width 23 height 23
click at [754, 50] on div "Retirada" at bounding box center [745, 64] width 81 height 28
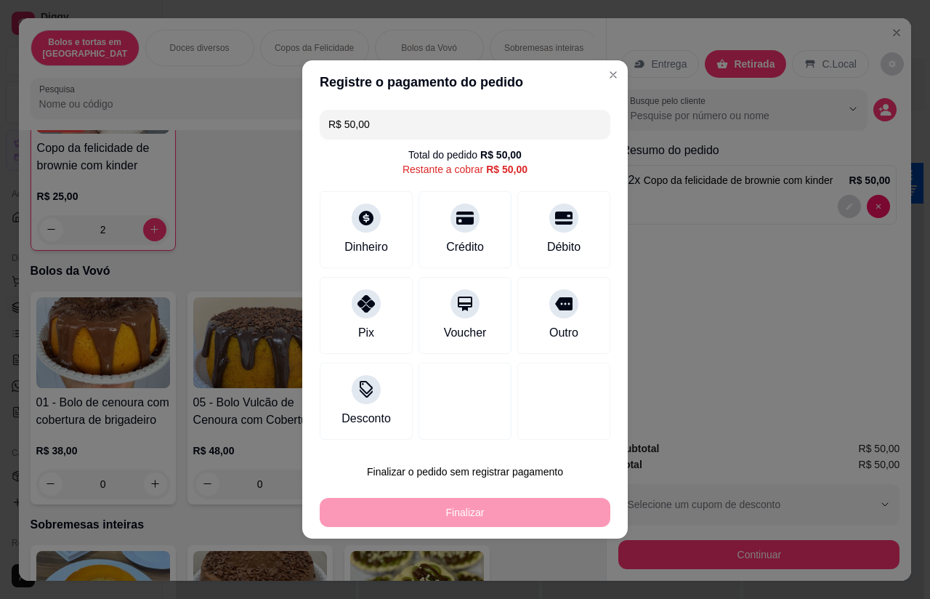
click at [571, 234] on div "Débito" at bounding box center [563, 229] width 93 height 77
type input "R$ 0,00"
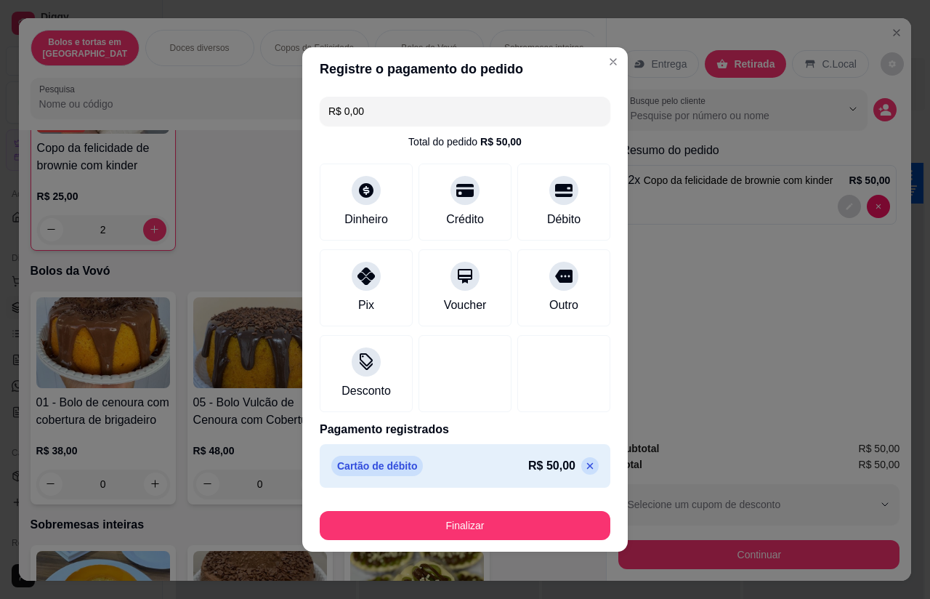
click at [532, 511] on button "Finalizar" at bounding box center [465, 525] width 291 height 29
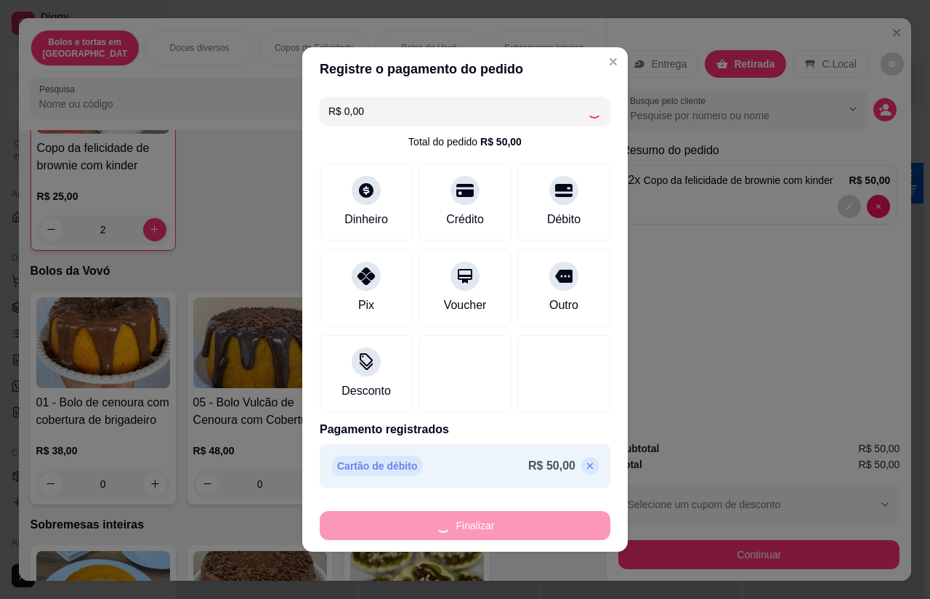
type input "0"
type input "-R$ 50,00"
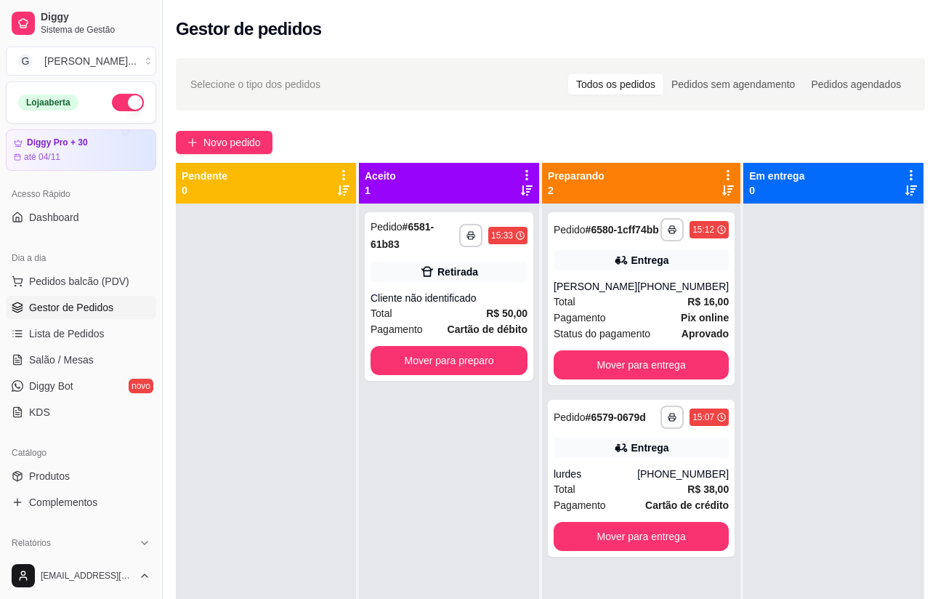
click at [432, 284] on div "**********" at bounding box center [449, 296] width 169 height 169
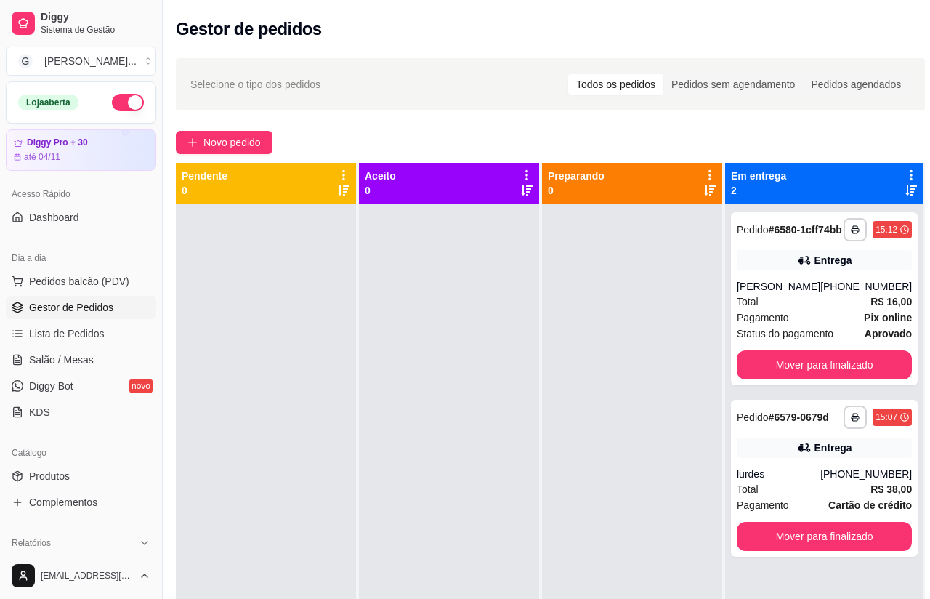
click at [89, 467] on link "Produtos" at bounding box center [81, 475] width 150 height 23
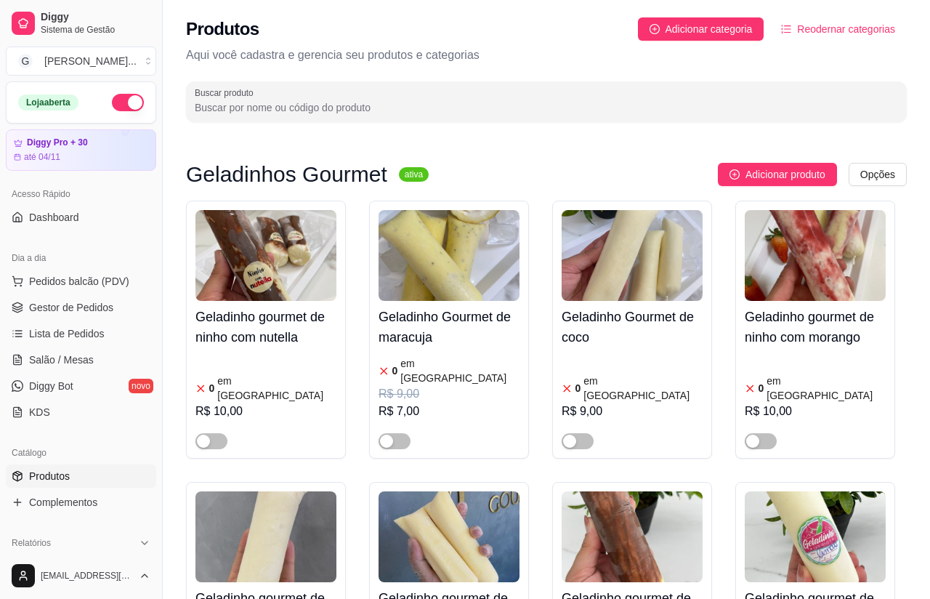
click at [127, 103] on button "button" at bounding box center [128, 102] width 32 height 17
